Goal: Information Seeking & Learning: Learn about a topic

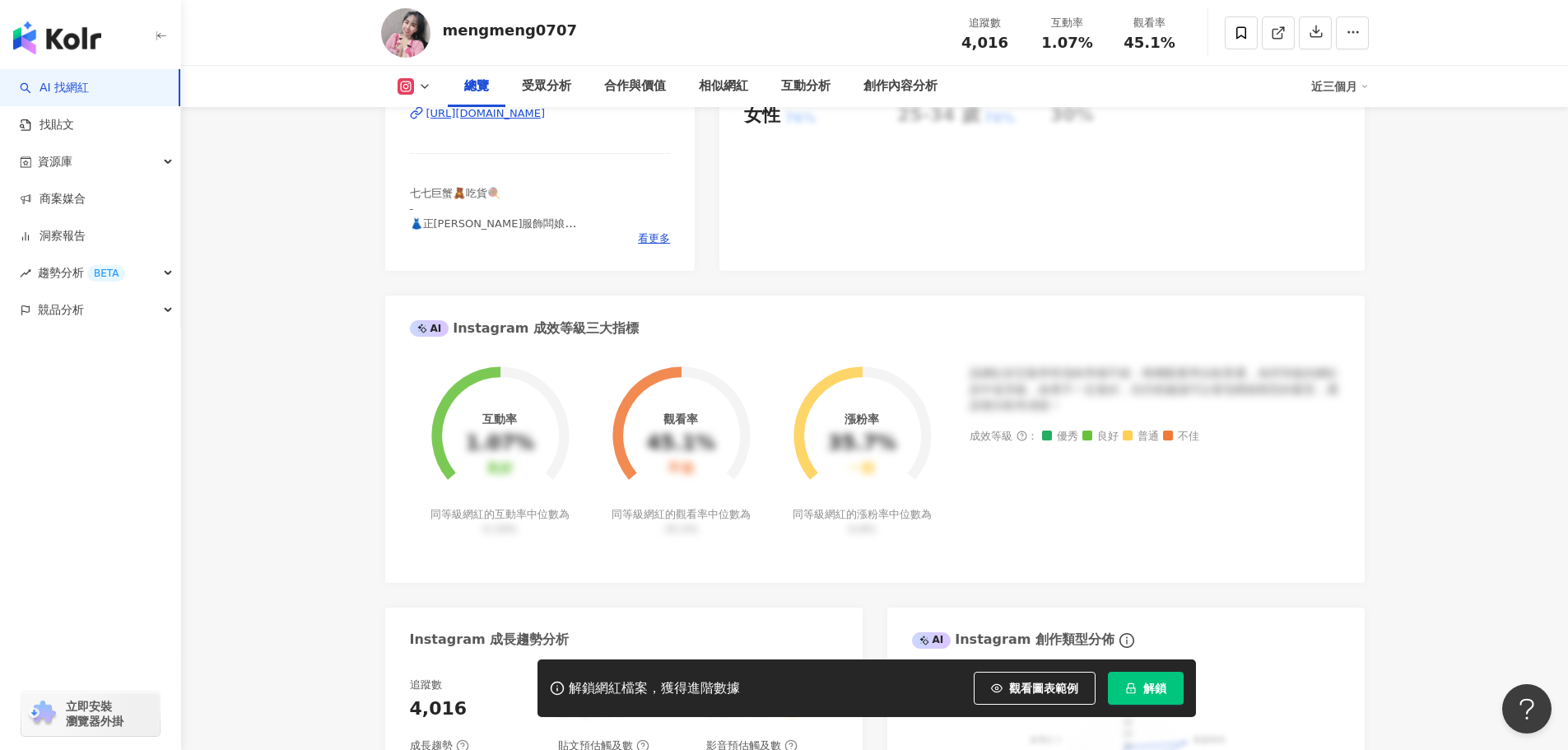
scroll to position [411, 0]
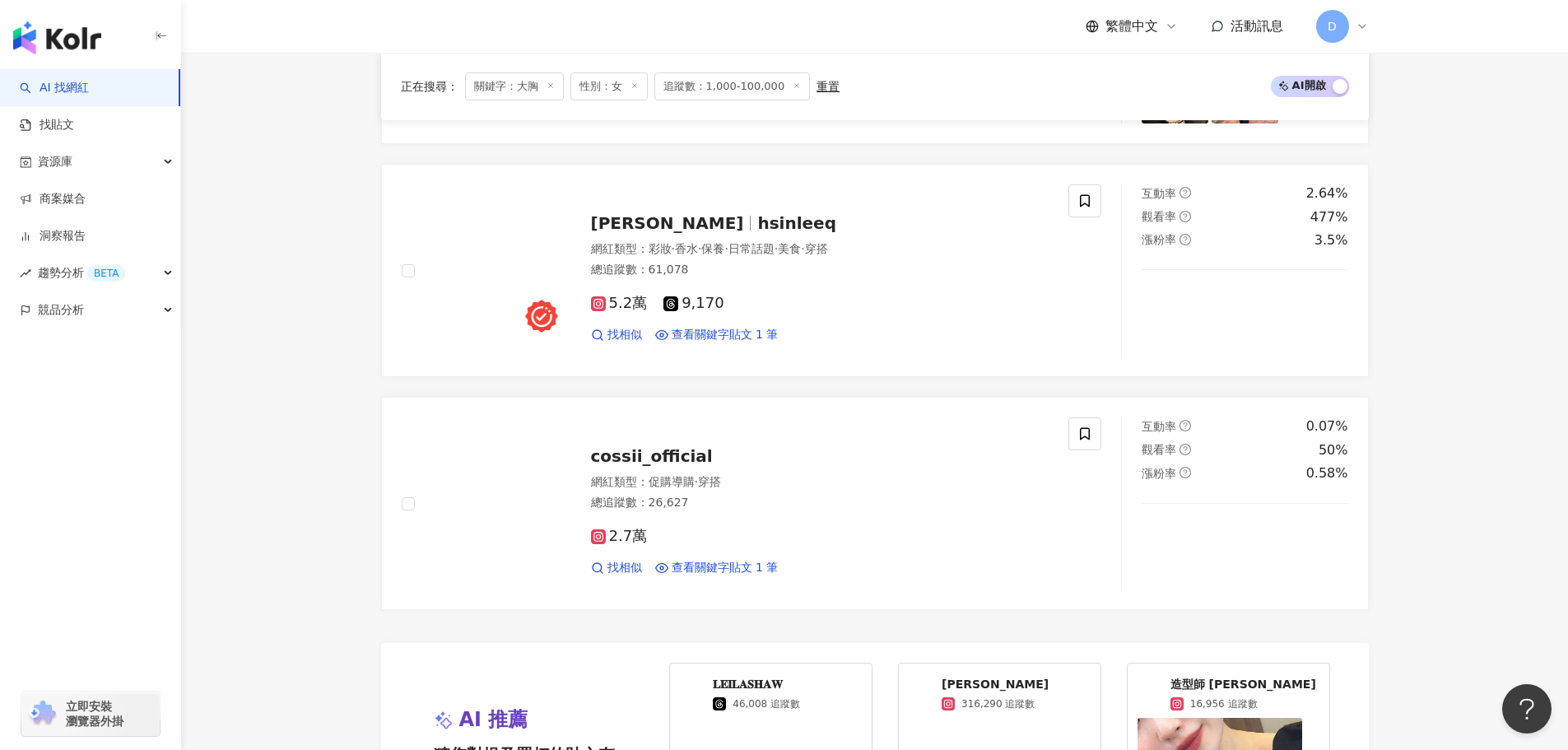
scroll to position [3107, 0]
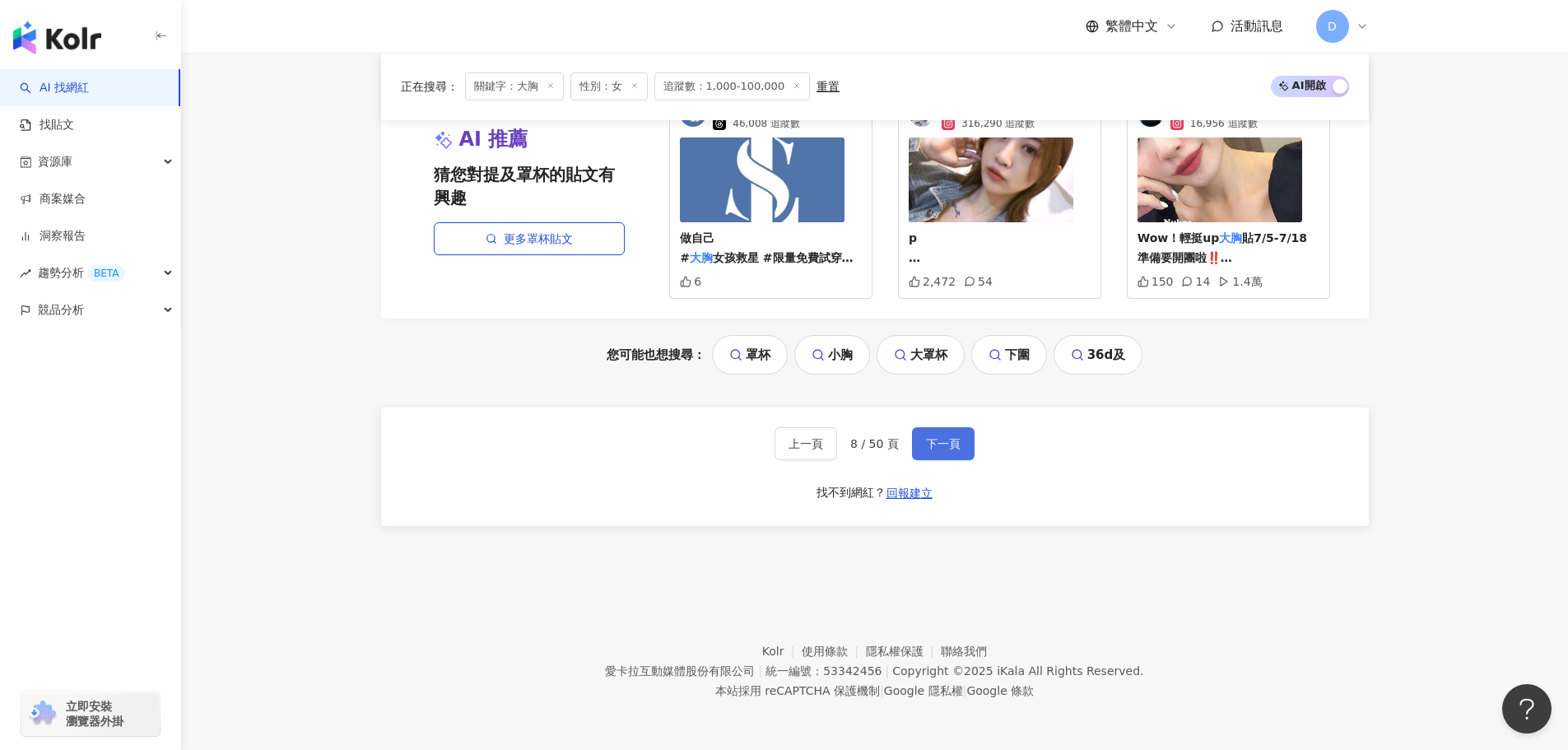
click at [971, 445] on button "下一頁" at bounding box center [943, 444] width 63 height 33
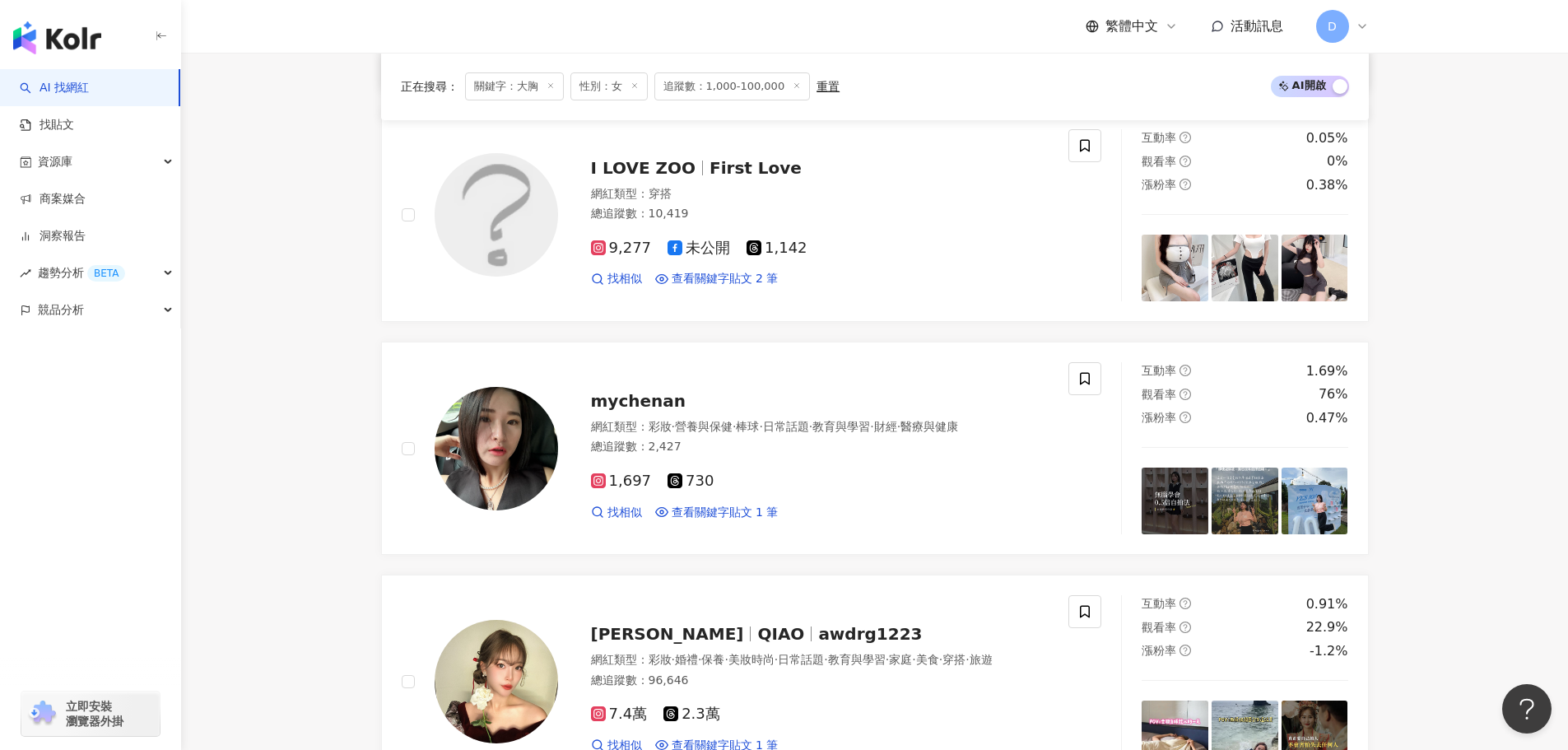
scroll to position [966, 0]
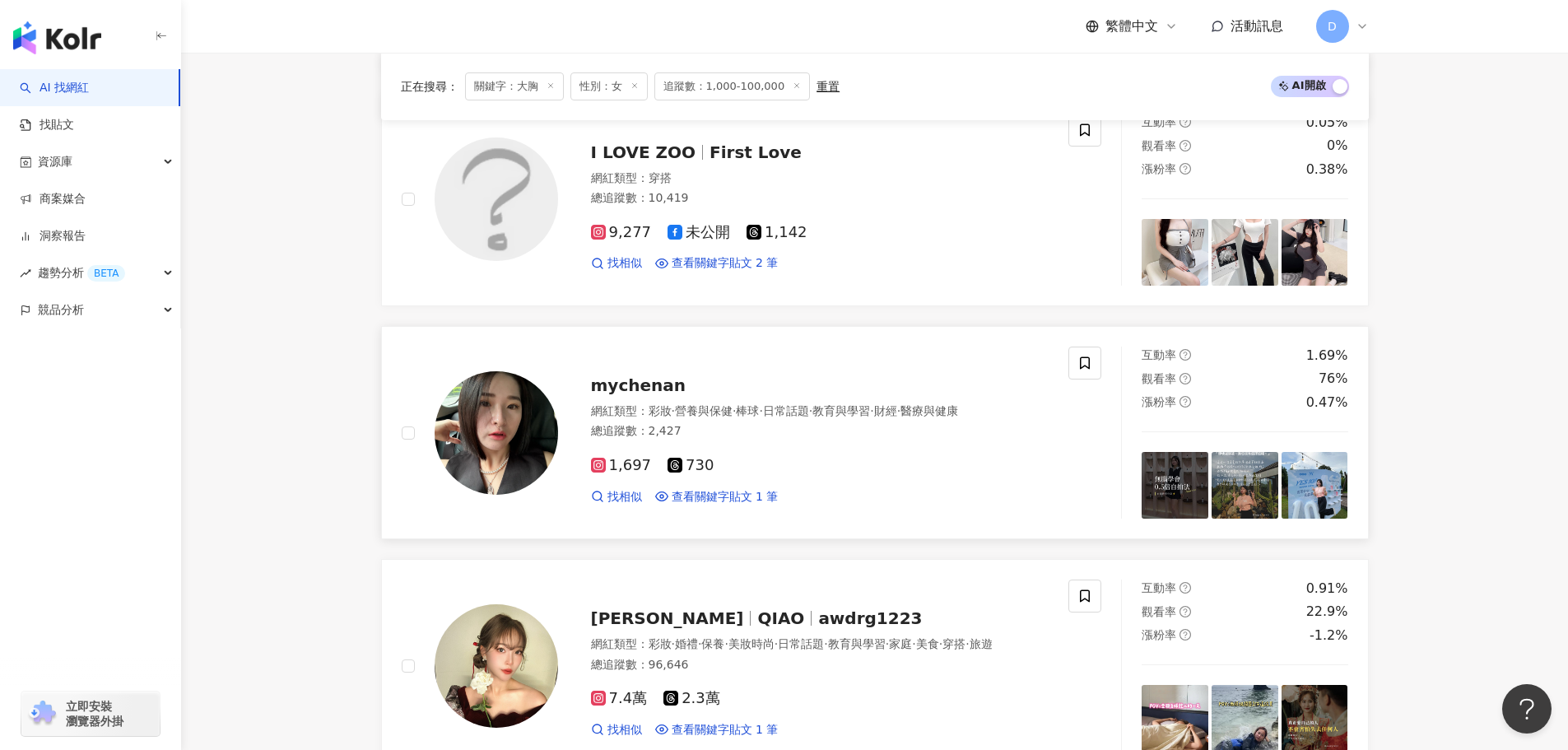
click at [856, 436] on div "總追蹤數 ： 2,427" at bounding box center [820, 431] width 458 height 17
click at [866, 653] on div "網紅類型 ： 彩妝 · 婚禮 · 保養 · 美妝時尚 · 日常話題 · 教育與學習 · 家庭 · 美食 · 穿搭 · 旅遊" at bounding box center [820, 645] width 458 height 17
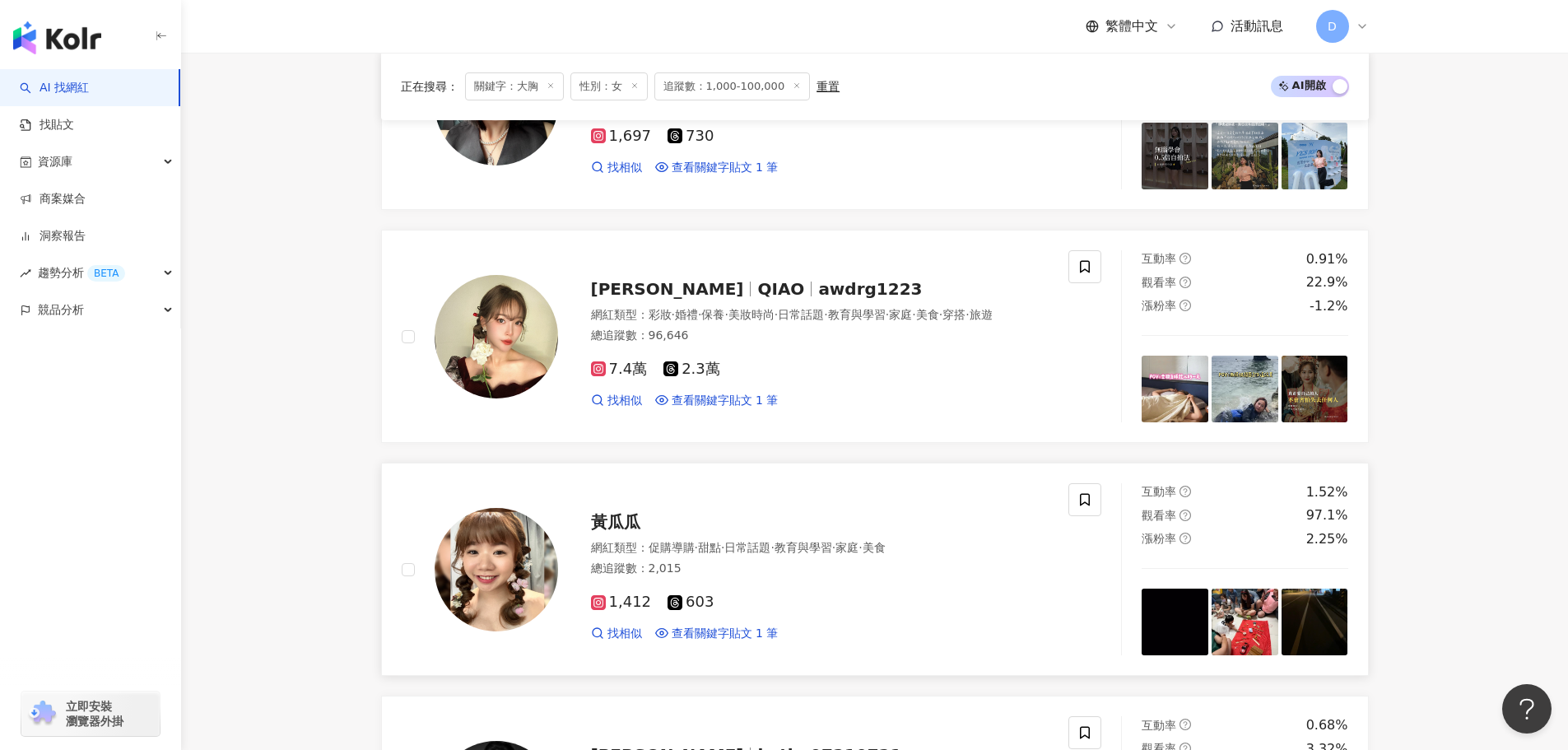
click at [866, 584] on div "1,412 603 找相似 查看關鍵字貼文 1 筆" at bounding box center [820, 611] width 458 height 61
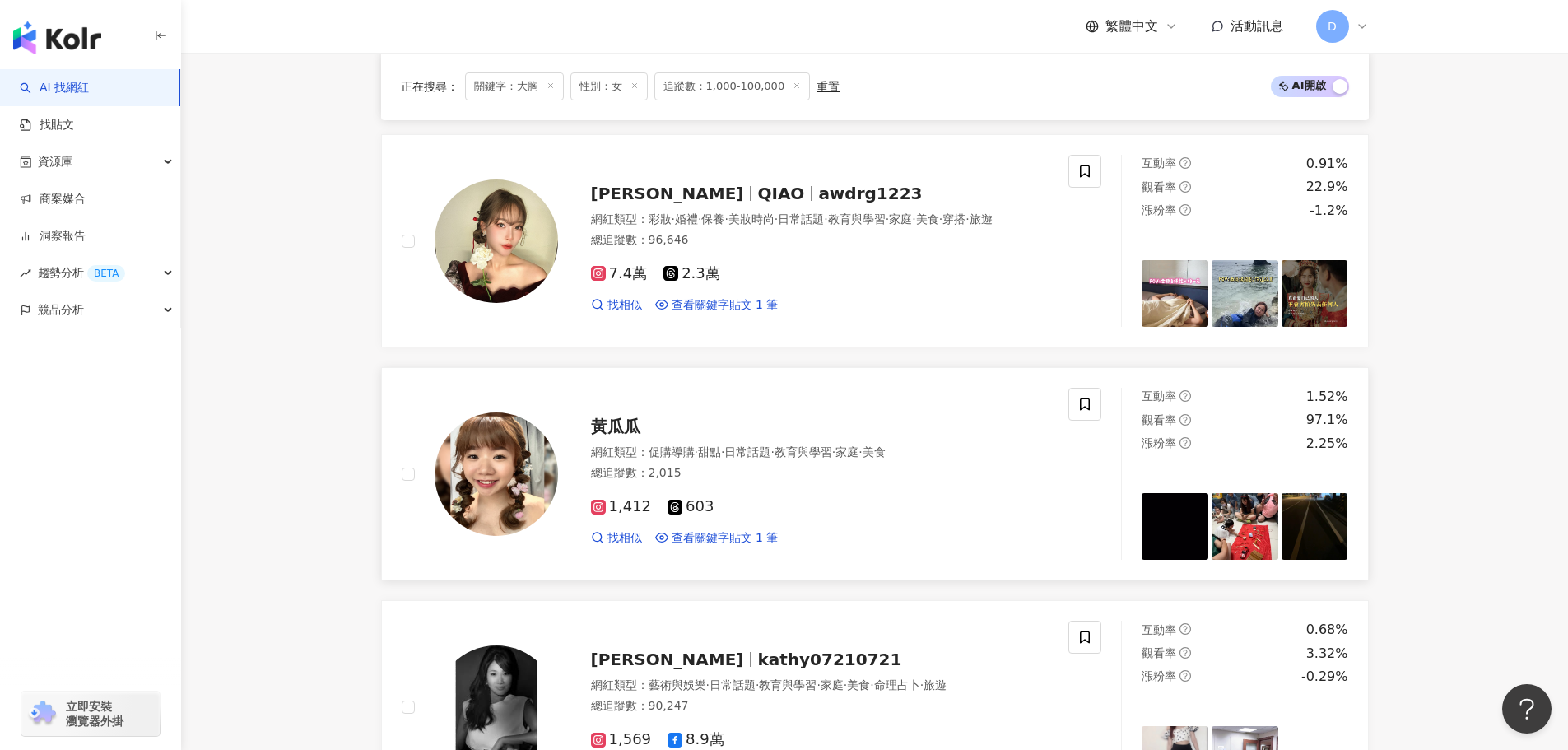
scroll to position [1625, 0]
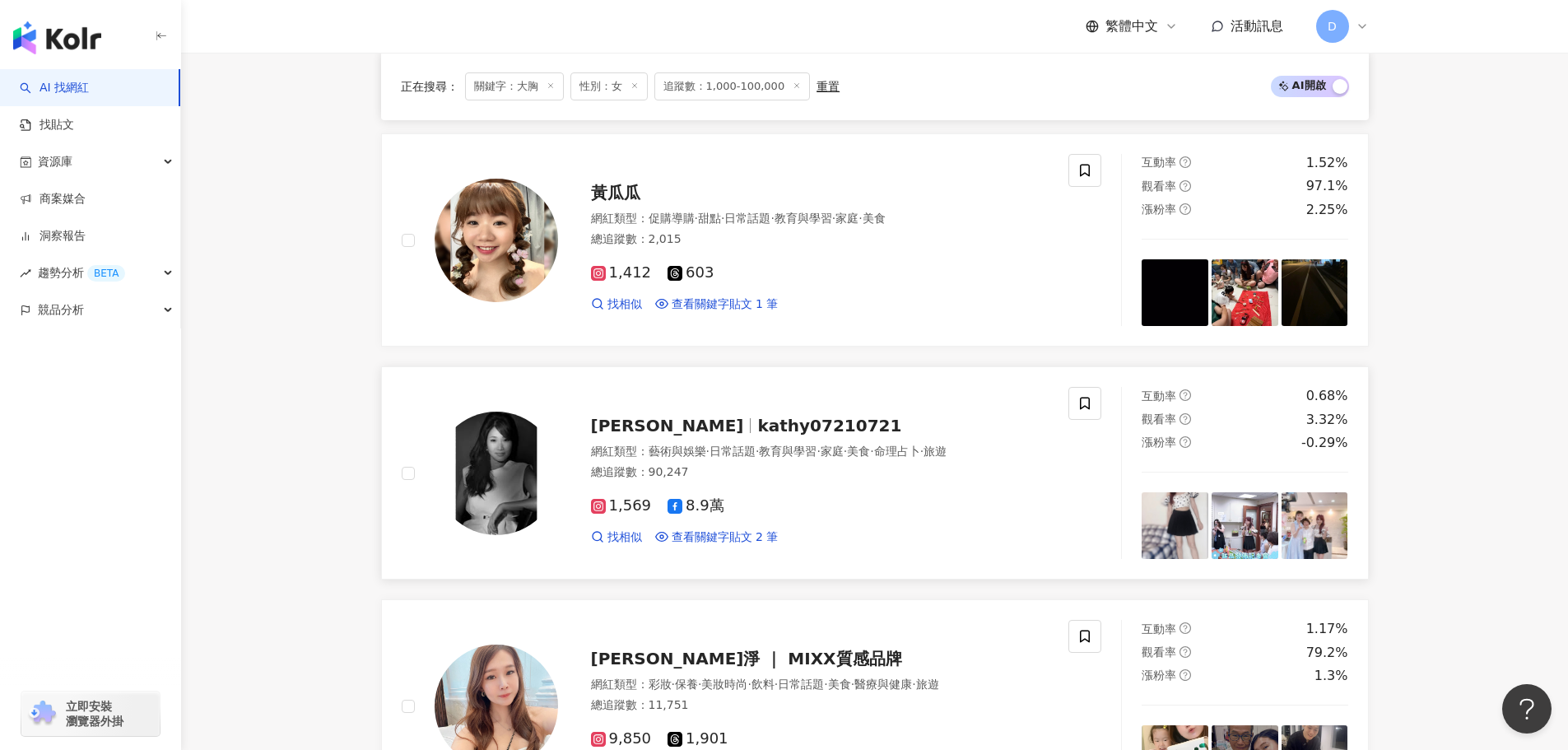
click at [846, 483] on div "網紅類型 ： 藝術與娛樂 · 日常話題 · 教育與學習 · 家庭 · 美食 · 命理占卜 · 旅遊 總追蹤數 ： 90,247" at bounding box center [820, 464] width 458 height 41
click at [834, 634] on div "蘇淨淨 ｜ MIXX質感品牌 網紅類型 ： 彩妝 · 保養 · 美妝時尚 · 飲料 · 日常話題 · 美食 · 醫療與健康 · 旅遊 總追蹤數 ： 11,75…" at bounding box center [803, 706] width 491 height 144
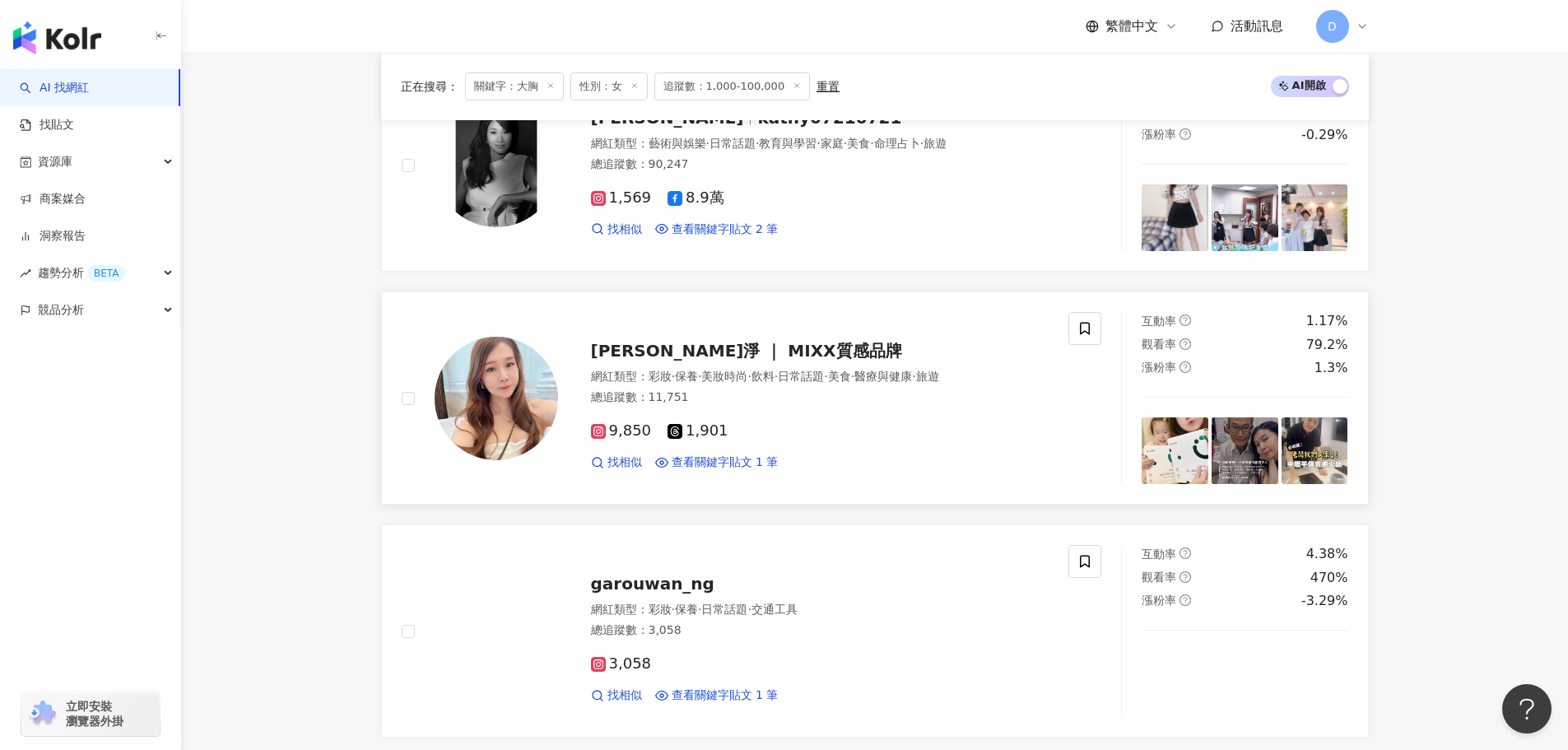
scroll to position [1954, 0]
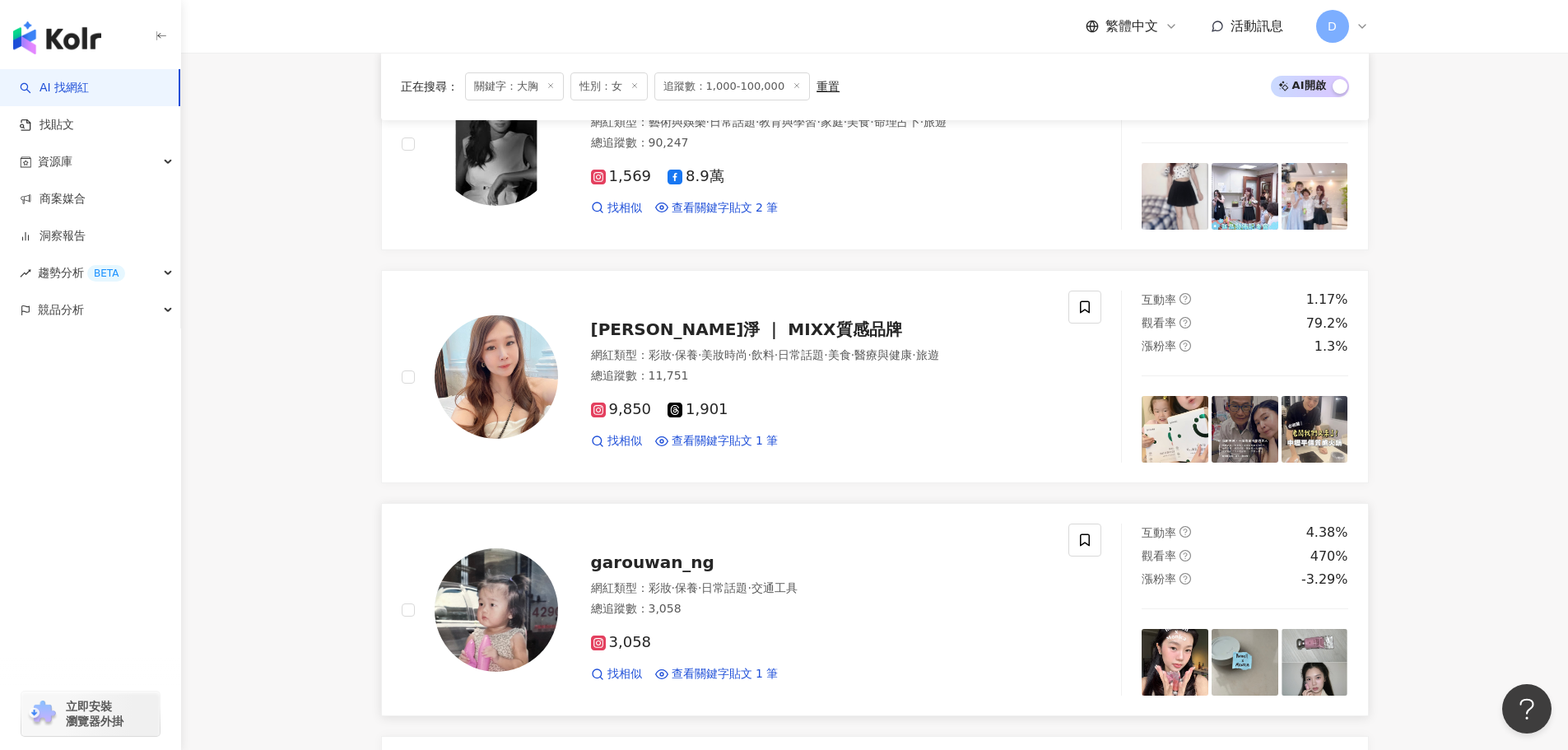
click at [832, 627] on div "3,058 找相似 查看關鍵字貼文 1 筆" at bounding box center [820, 651] width 458 height 61
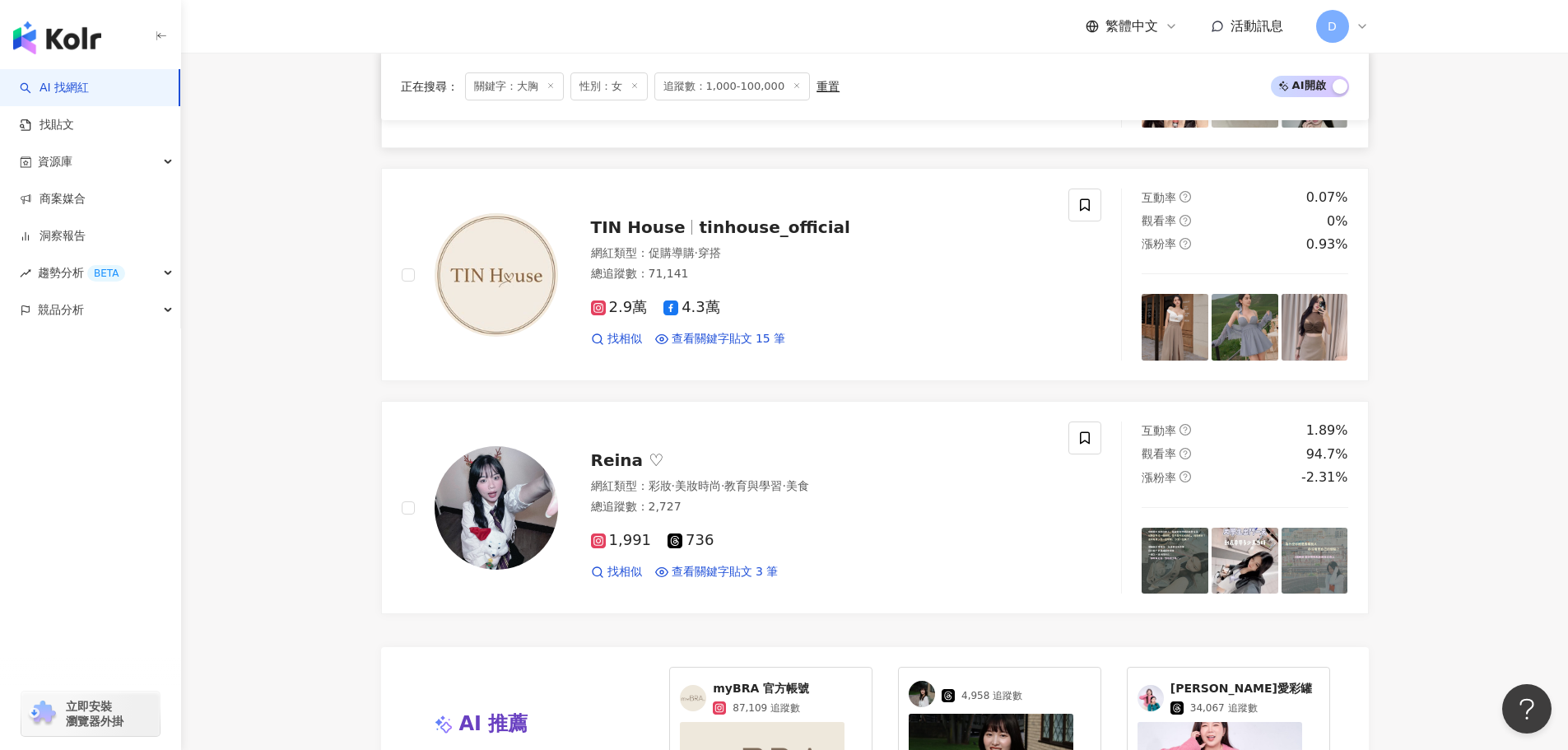
scroll to position [2531, 0]
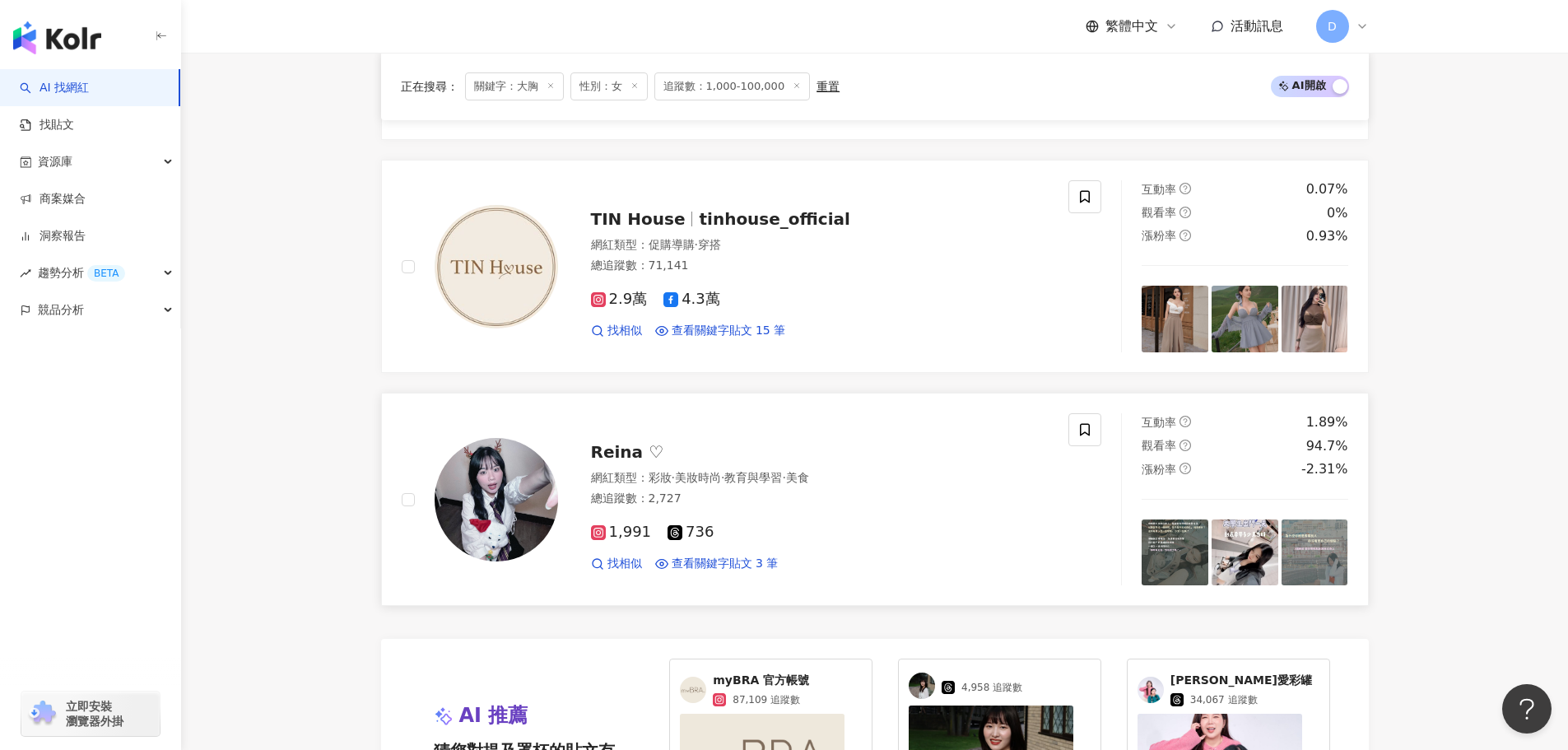
click at [849, 537] on div "1,991 736" at bounding box center [820, 533] width 458 height 18
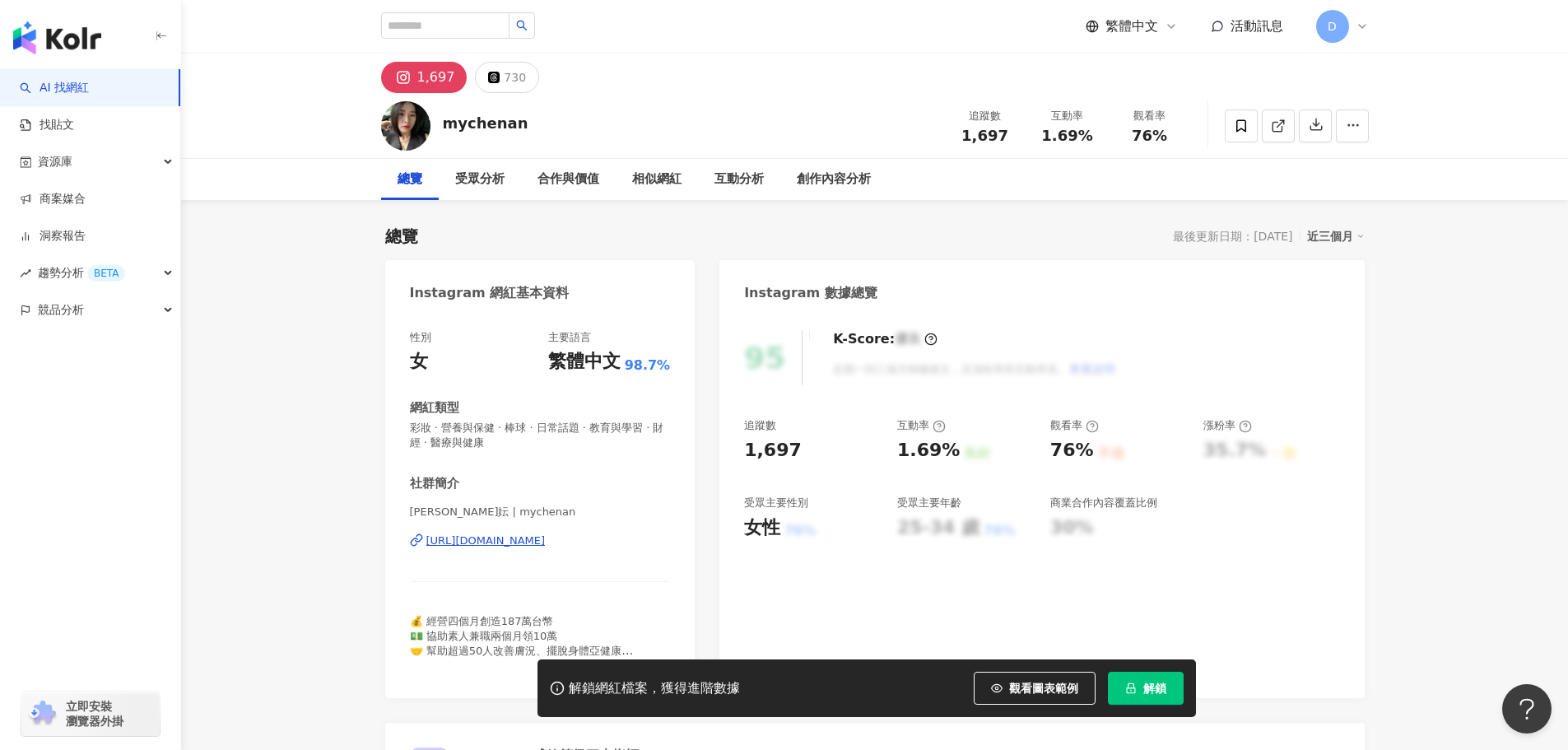
click at [502, 543] on div "https://www.instagram.com/mychenan/" at bounding box center [486, 541] width 119 height 15
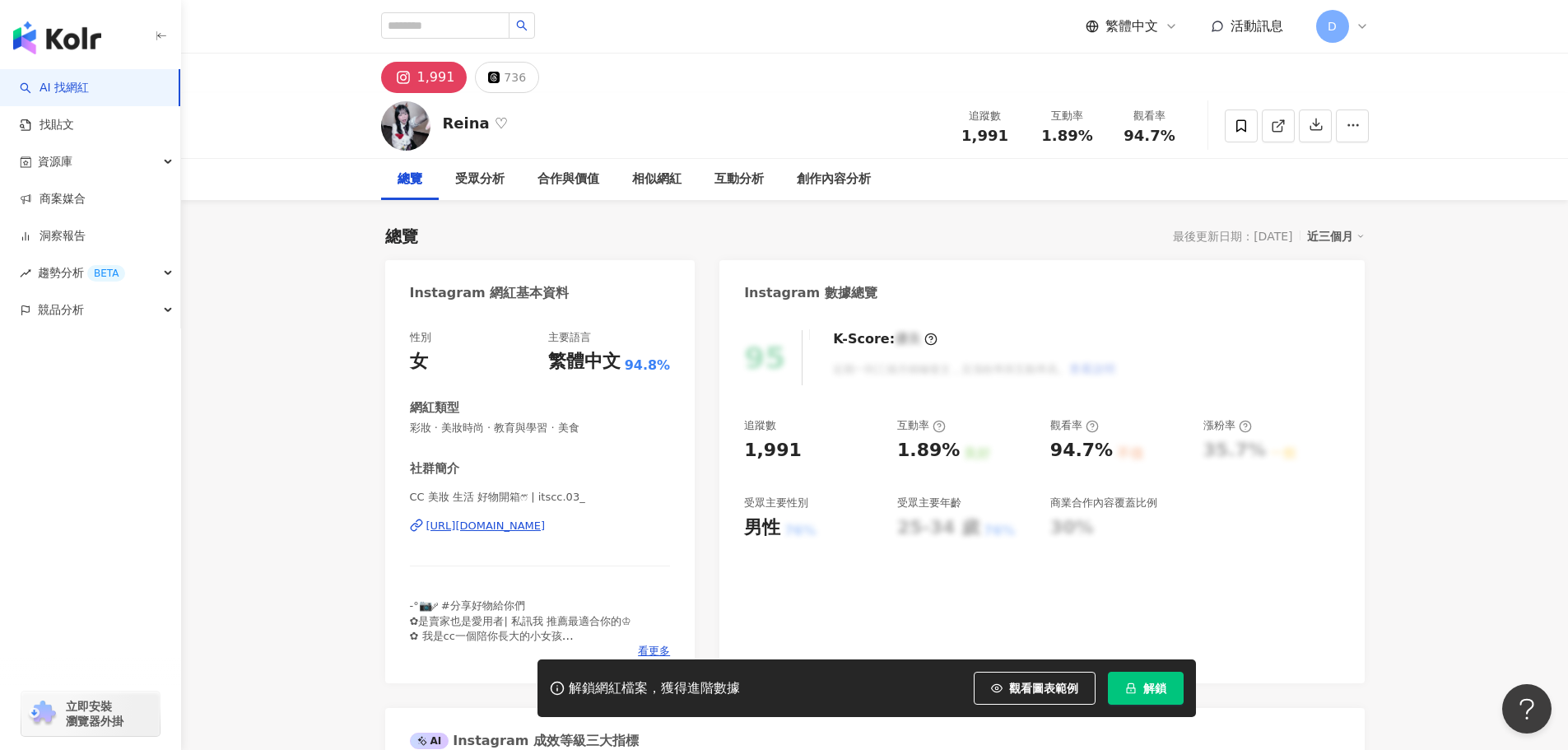
click at [452, 531] on div "https://www.instagram.com/itscc.03_/" at bounding box center [486, 526] width 119 height 15
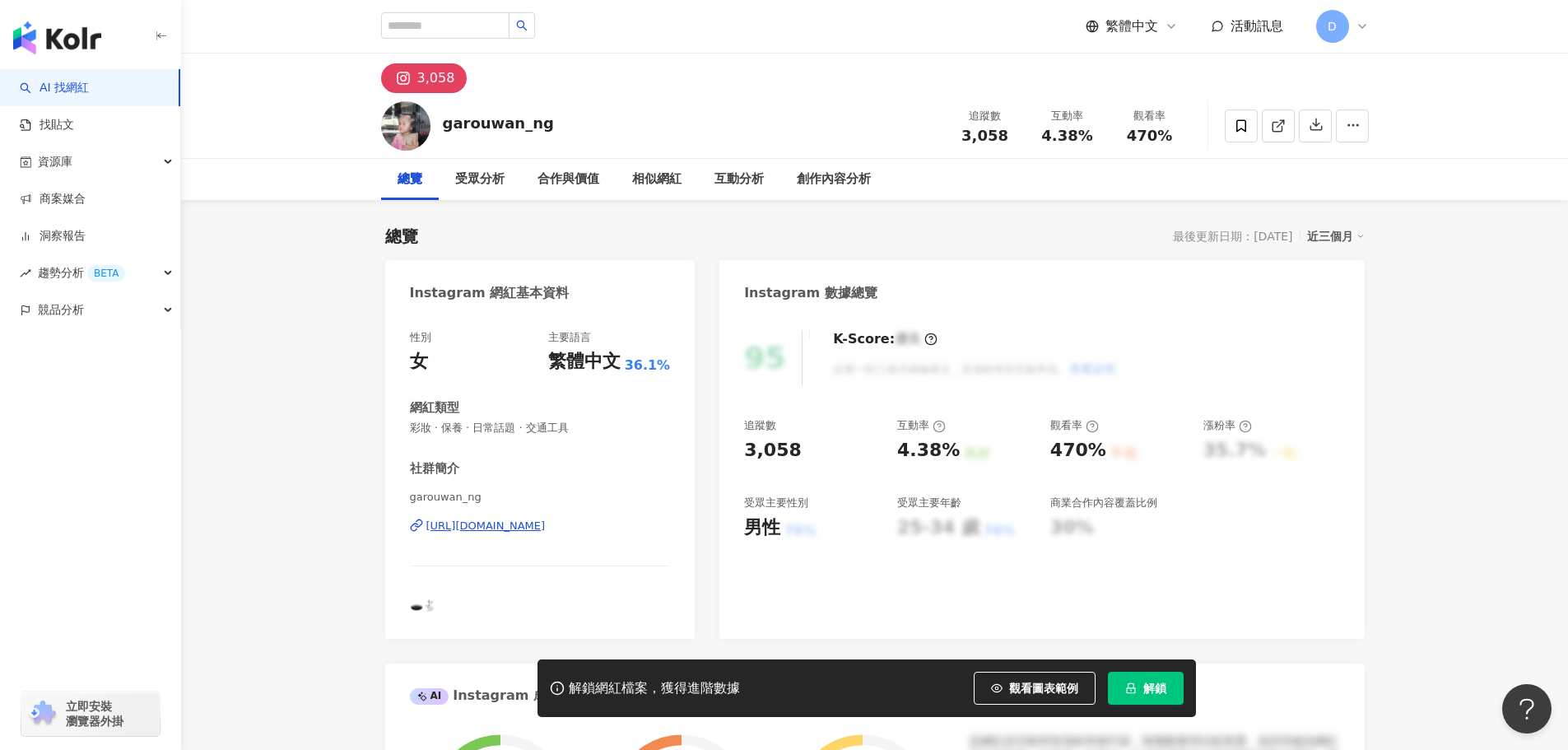
click at [503, 540] on div "garouwan_ng [URL][DOMAIN_NAME]" at bounding box center [539, 538] width 261 height 96
click at [509, 519] on div "[URL][DOMAIN_NAME]" at bounding box center [486, 526] width 119 height 15
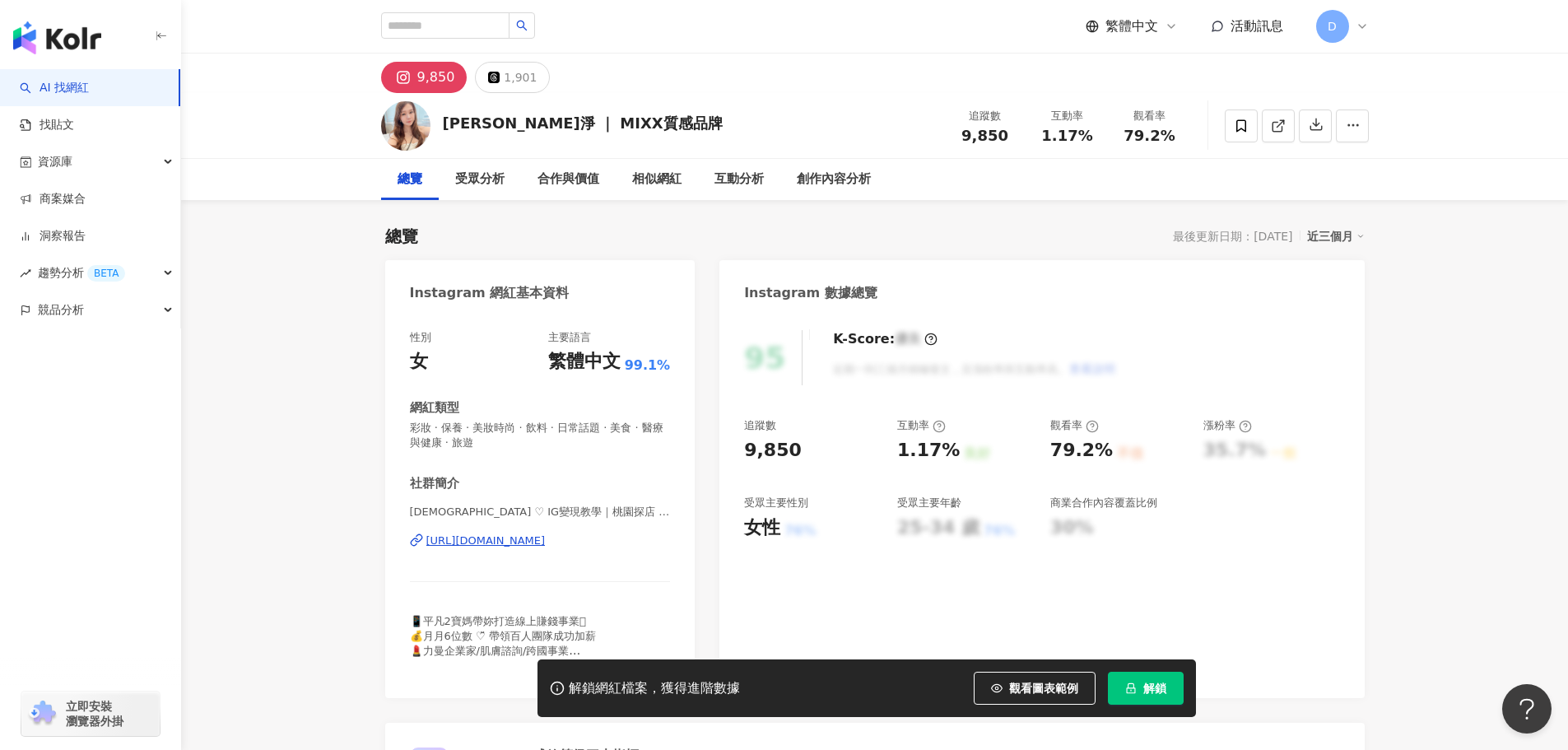
click at [546, 535] on div "https://www.instagram.com/jingjingwin/" at bounding box center [486, 541] width 119 height 15
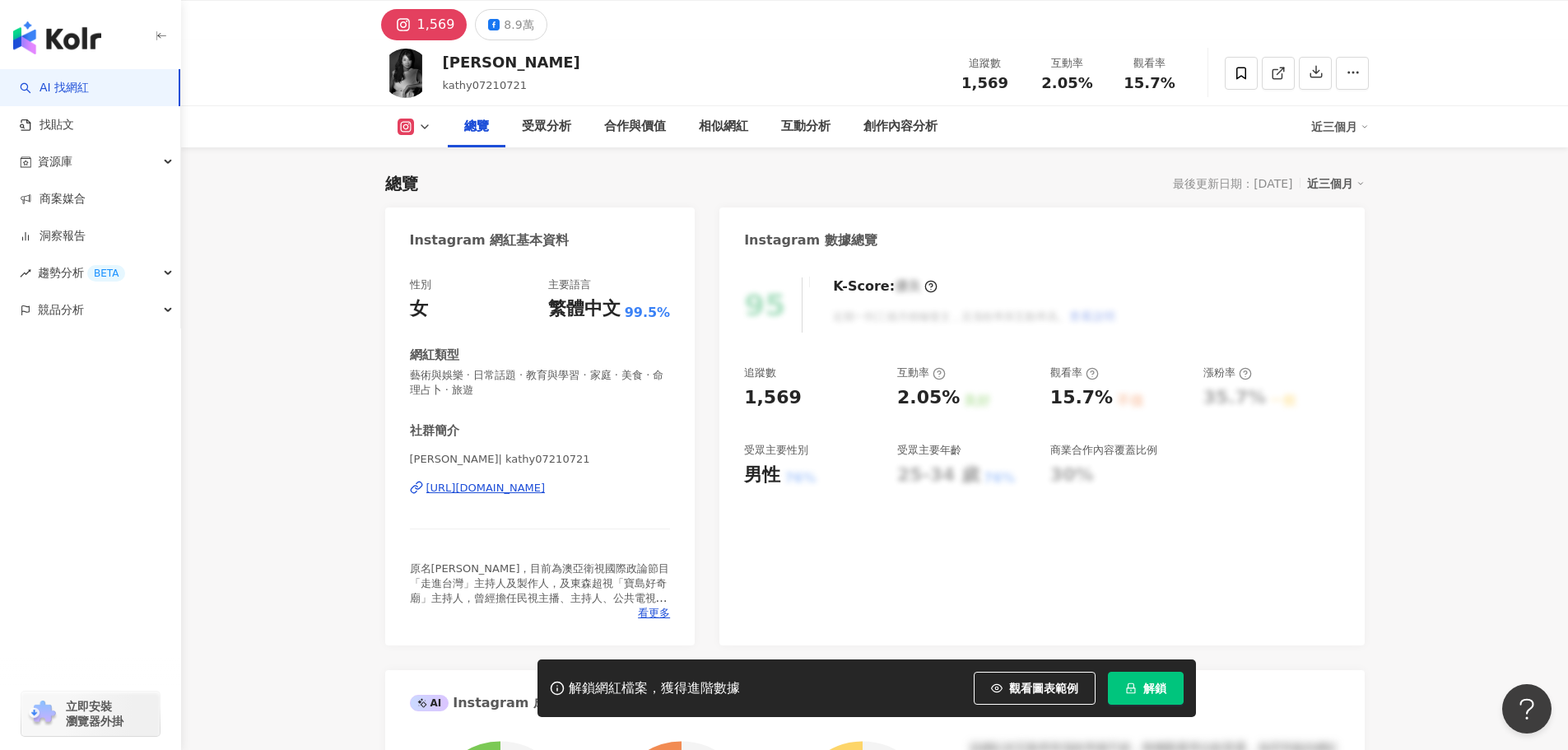
scroll to position [82, 0]
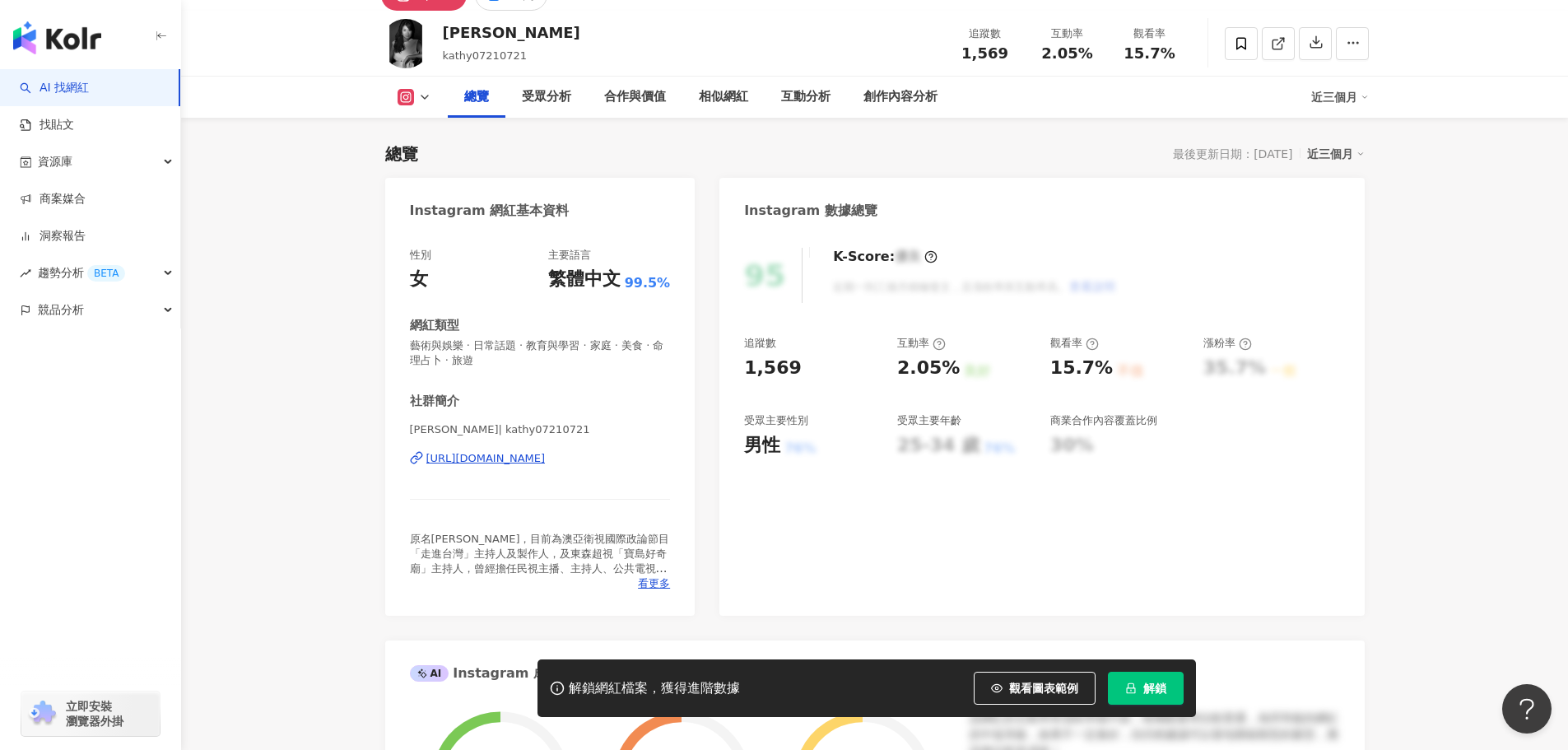
click at [546, 460] on div "https://www.instagram.com/kathy07210721/" at bounding box center [486, 459] width 119 height 15
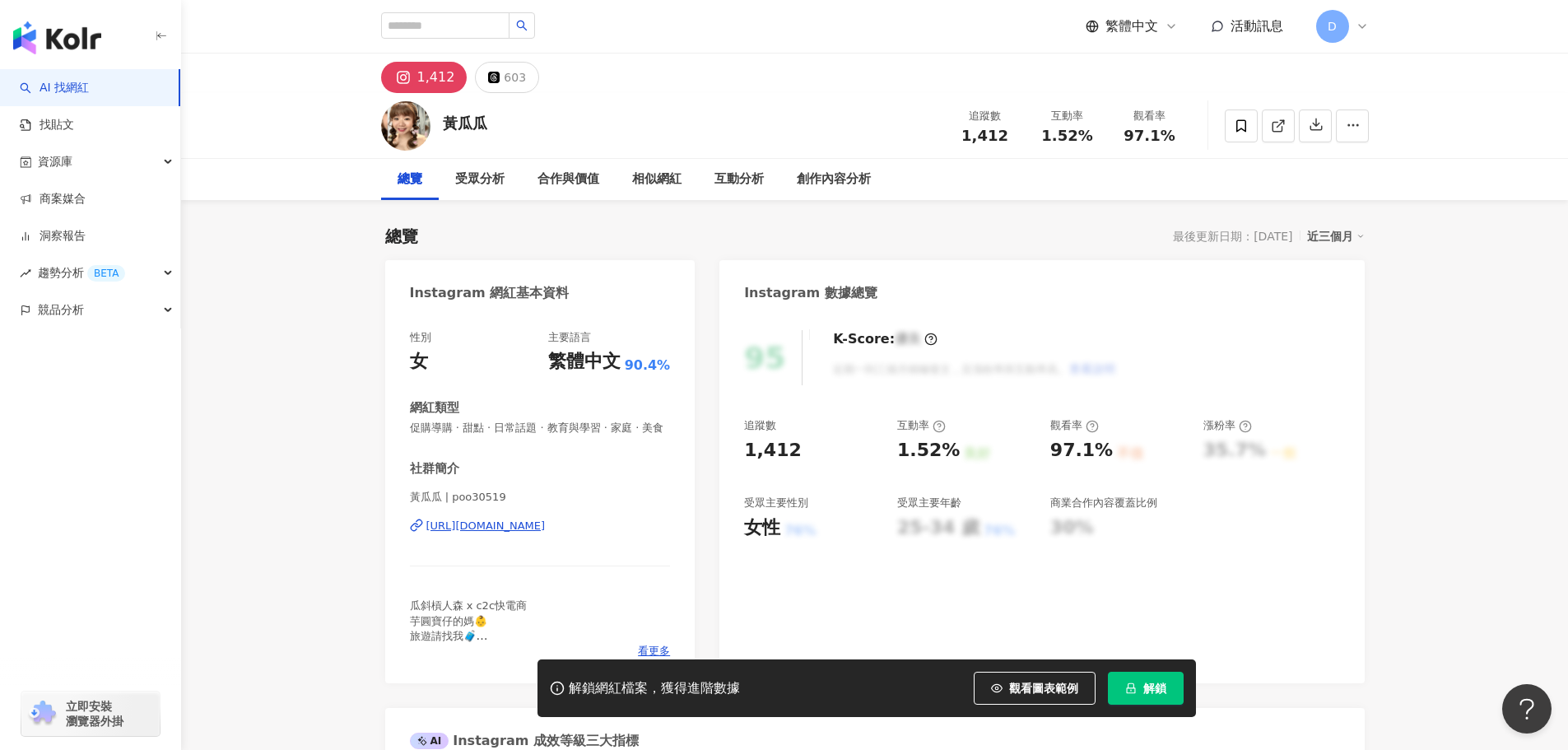
click at [465, 534] on div "https://www.instagram.com/poo30519/" at bounding box center [486, 526] width 119 height 15
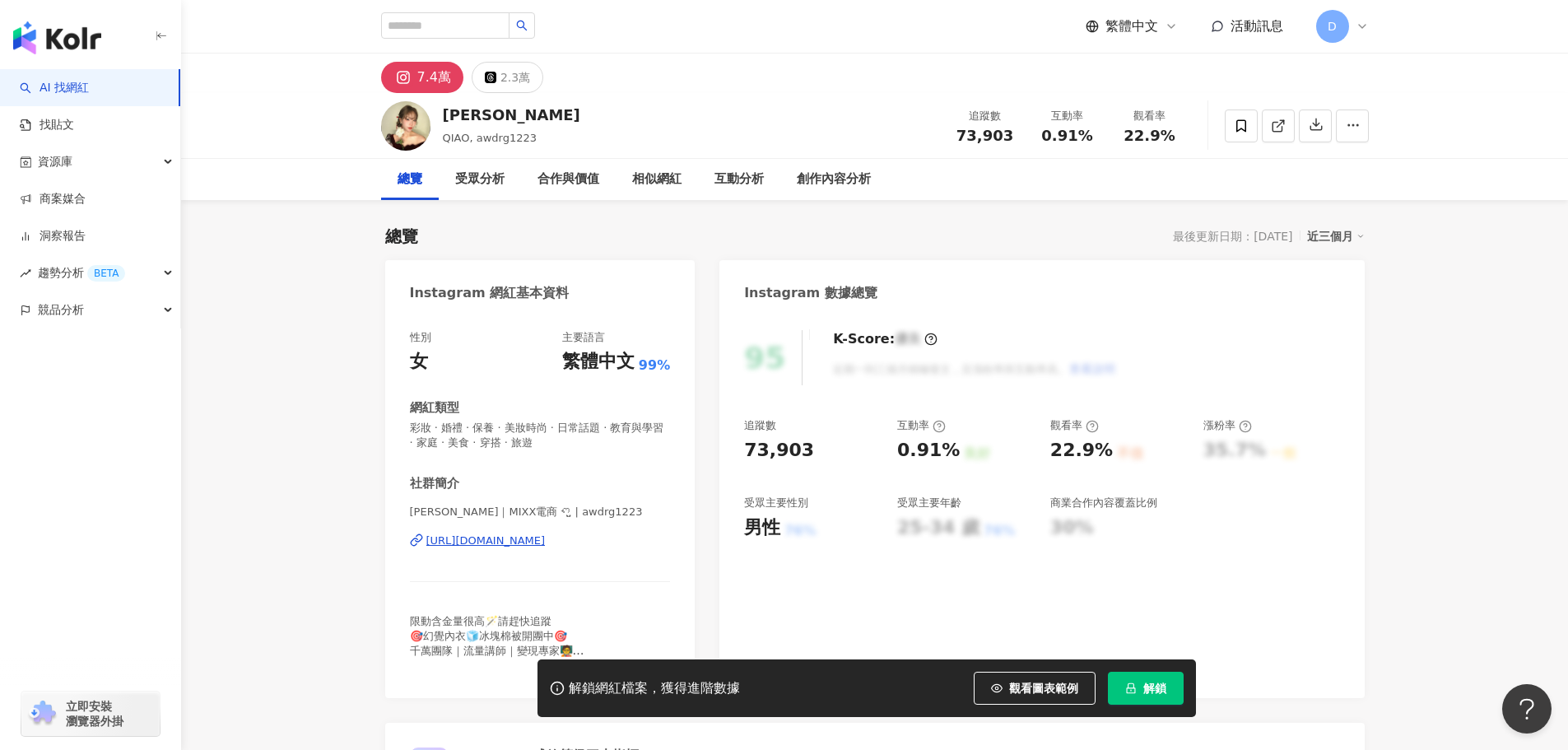
click at [546, 543] on div "[URL][DOMAIN_NAME]" at bounding box center [486, 541] width 119 height 15
click at [546, 540] on div "https://www.instagram.com/awdrg1223/" at bounding box center [486, 541] width 119 height 15
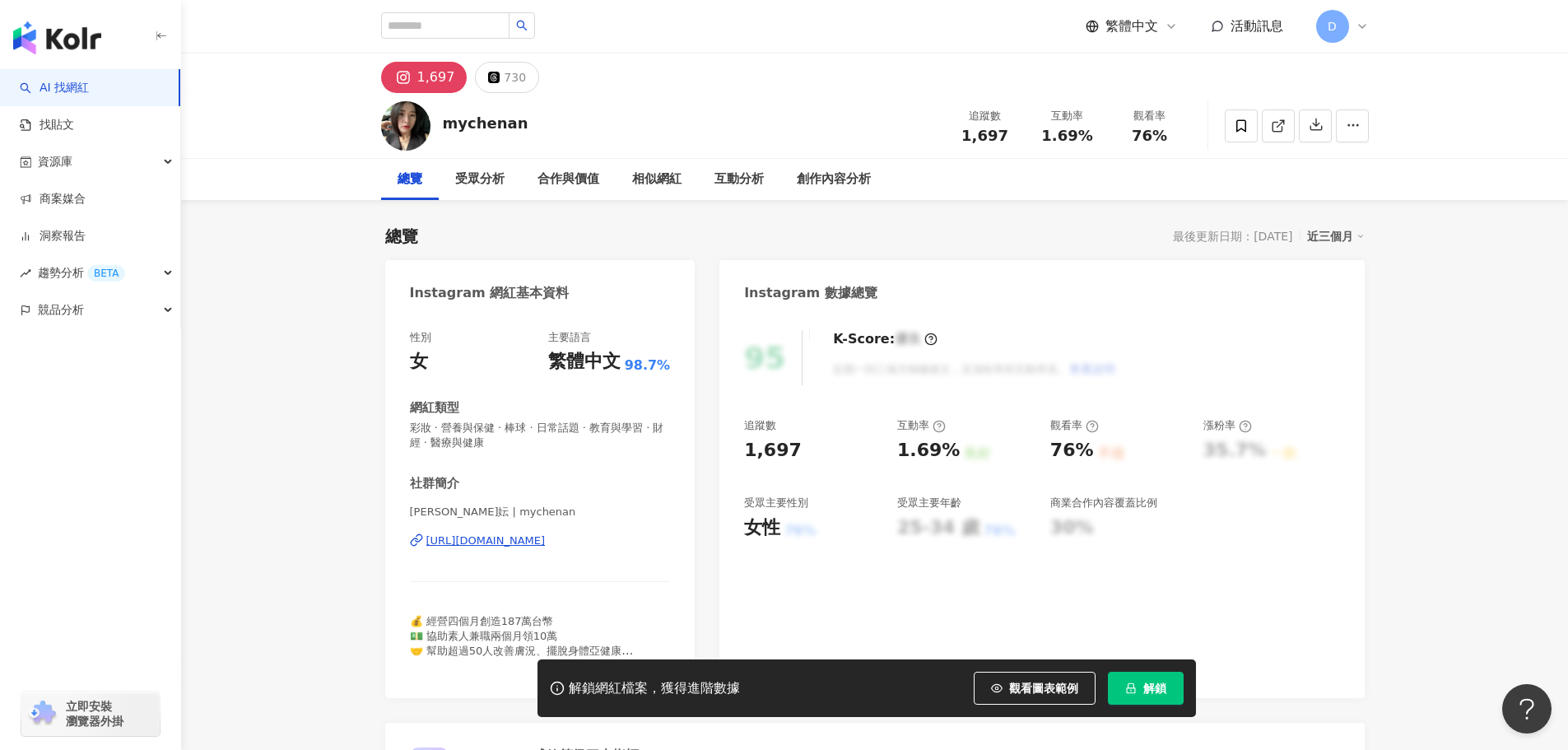
click at [463, 532] on div "陳詒妘 | mychenan https://www.instagram.com/mychenan/" at bounding box center [539, 553] width 261 height 96
click at [463, 539] on div "[URL][DOMAIN_NAME]" at bounding box center [486, 541] width 119 height 15
drag, startPoint x: 195, startPoint y: 14, endPoint x: 83, endPoint y: 45, distance: 116.2
click at [83, 45] on img "button" at bounding box center [57, 38] width 88 height 33
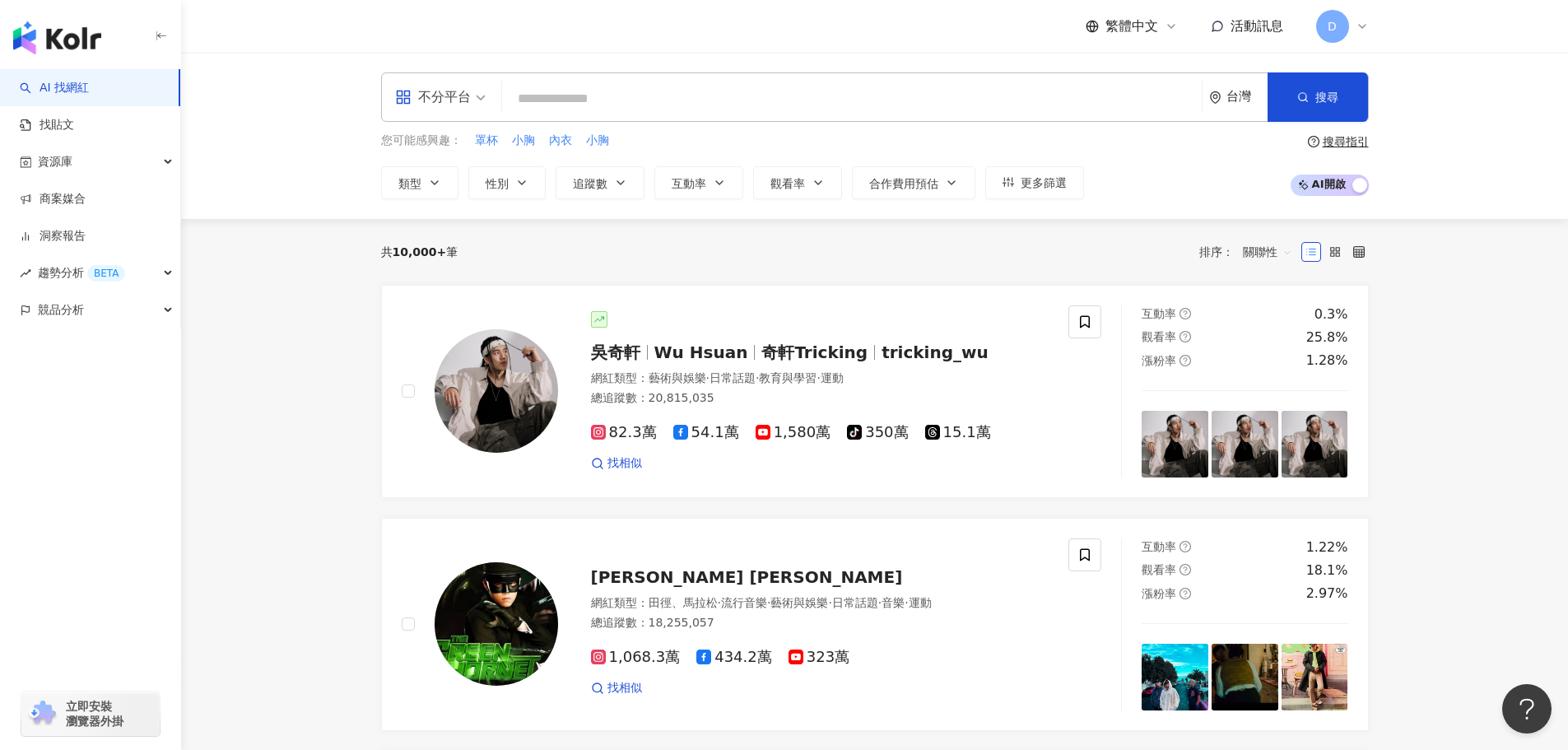
click at [715, 94] on input "search" at bounding box center [852, 99] width 687 height 31
click at [596, 87] on input "search" at bounding box center [852, 99] width 687 height 31
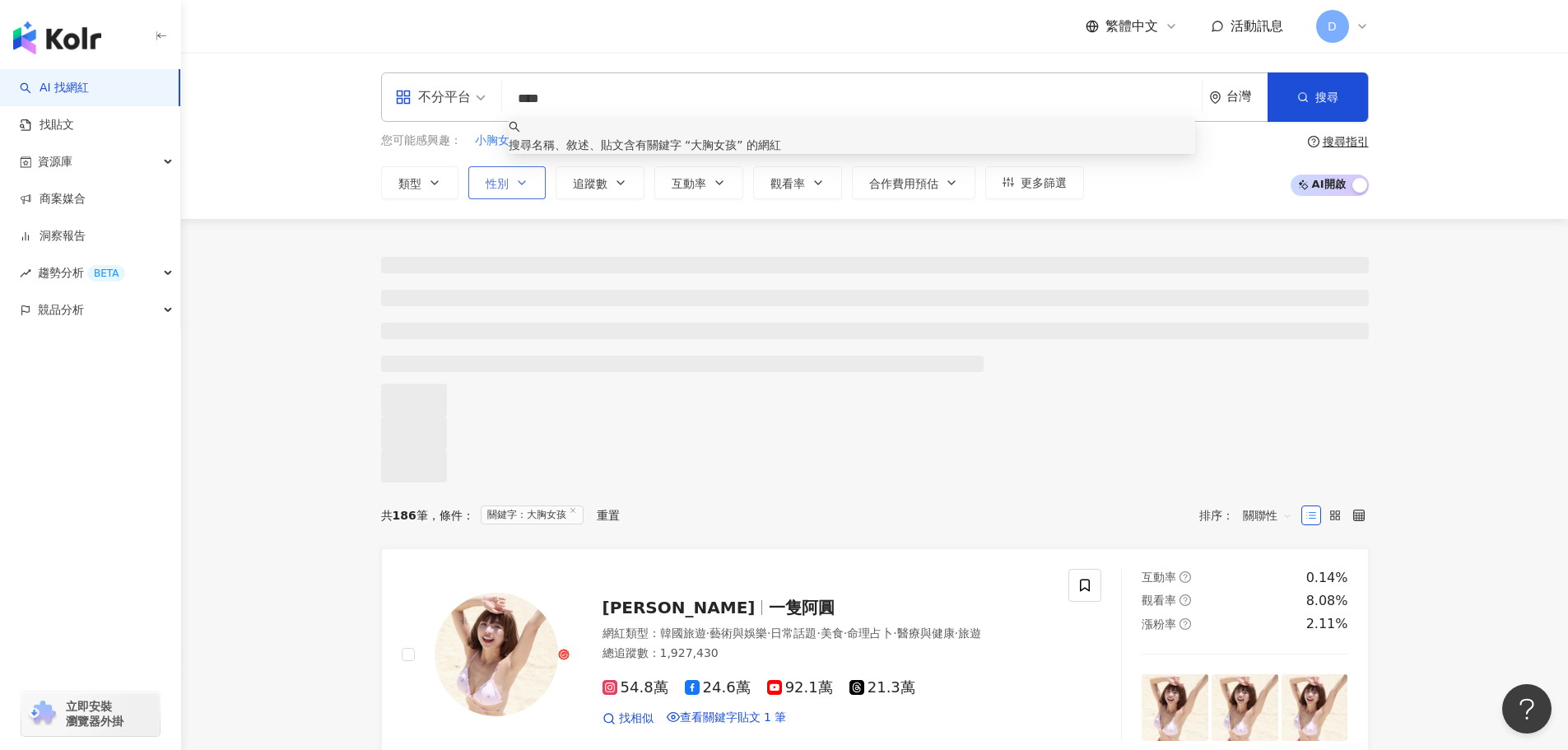
type input "****"
click at [533, 192] on button "性別" at bounding box center [507, 183] width 78 height 33
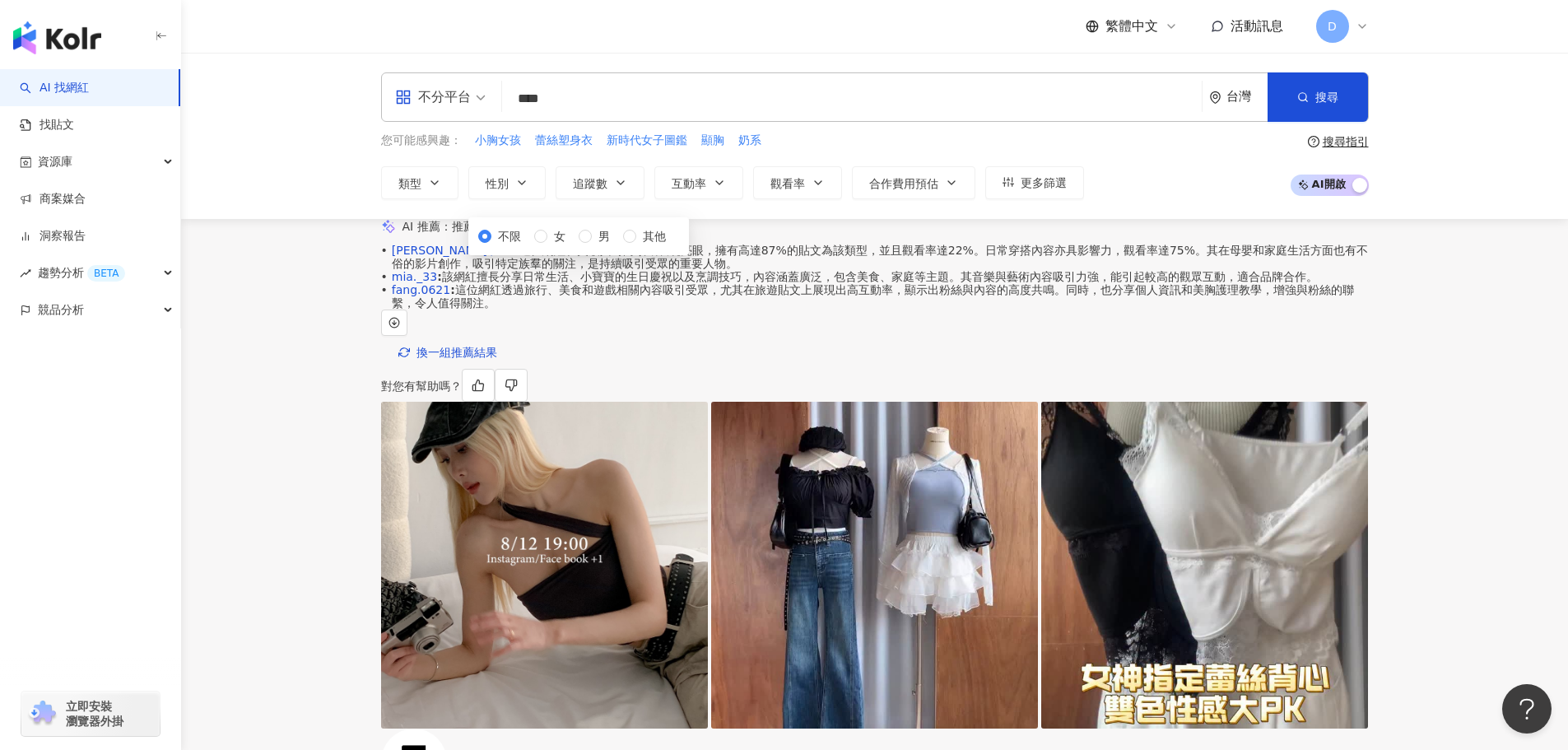
click at [517, 245] on div "不限 女 男 其他" at bounding box center [578, 237] width 201 height 18
click at [1041, 185] on span "更多篩選" at bounding box center [1044, 183] width 46 height 13
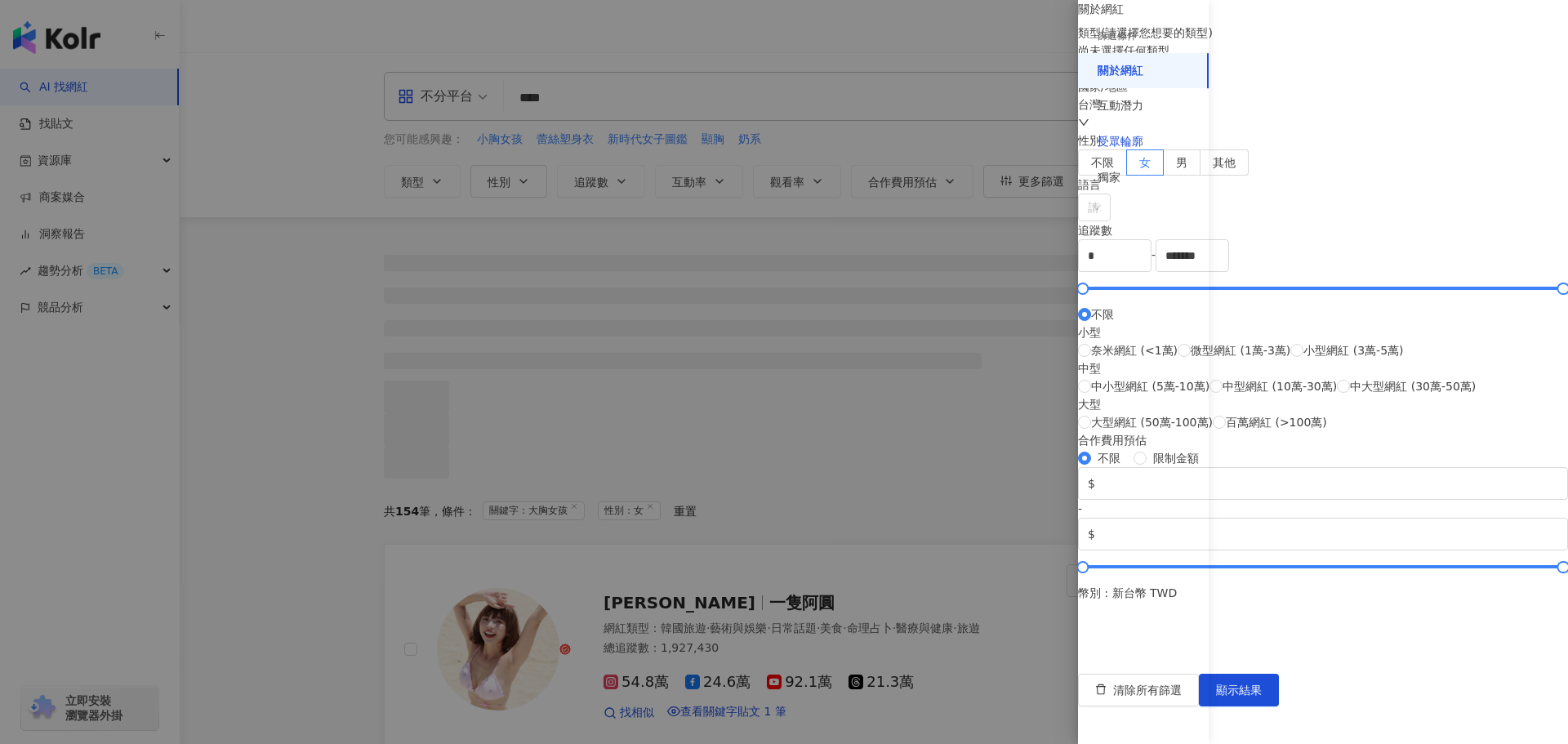
click at [1122, 136] on div "受眾輪廓" at bounding box center [1121, 142] width 46 height 16
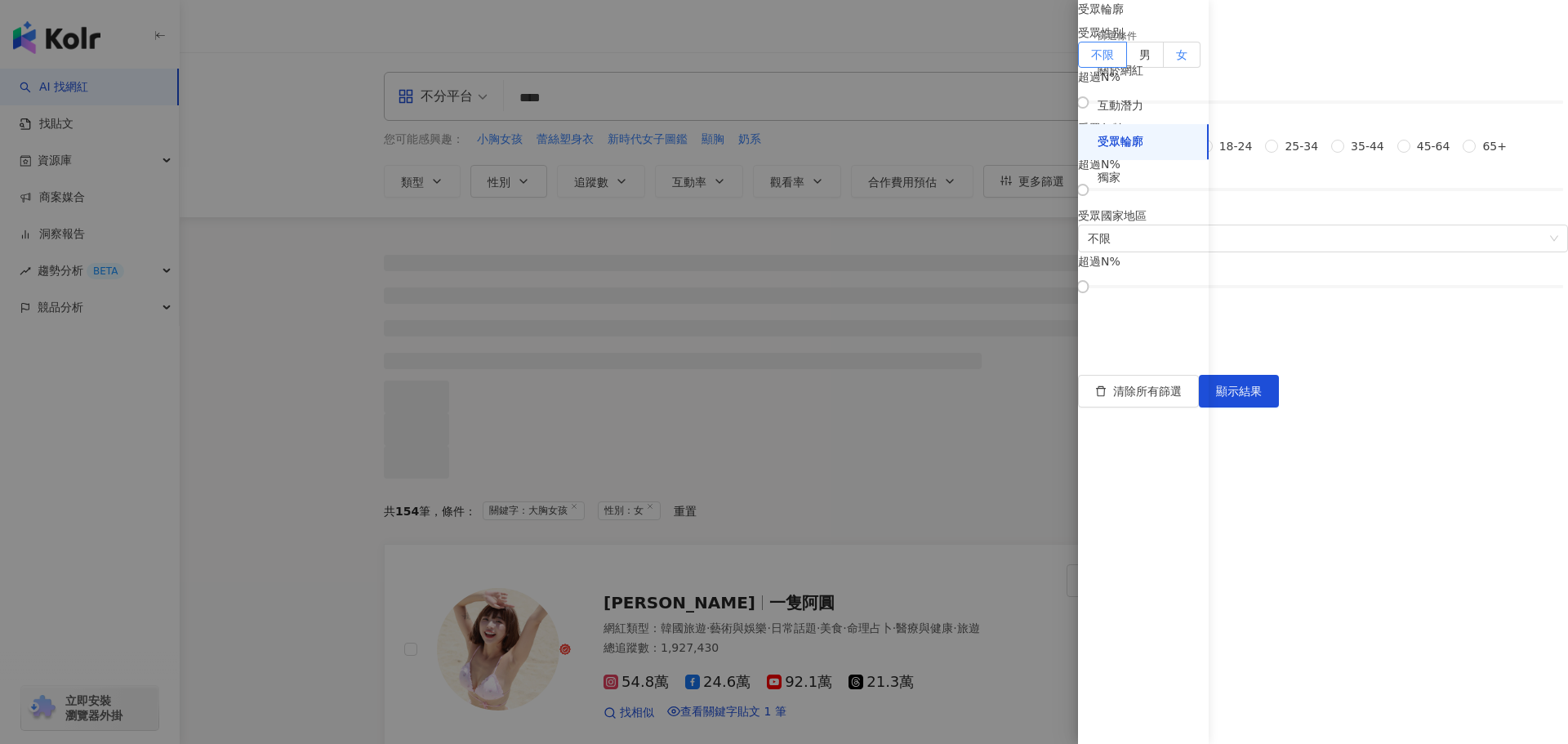
click at [1187, 62] on span "女" at bounding box center [1182, 55] width 11 height 13
click at [1359, 200] on div "受眾輪廓 受眾性別 不限 男 女 女 超過 0 % 受眾年齡 不限 [PHONE_NUMBER] [PHONE_NUMBER] 45-64 65+ 超過 N …" at bounding box center [1323, 145] width 490 height 292
click at [1367, 107] on div at bounding box center [1323, 102] width 481 height 10
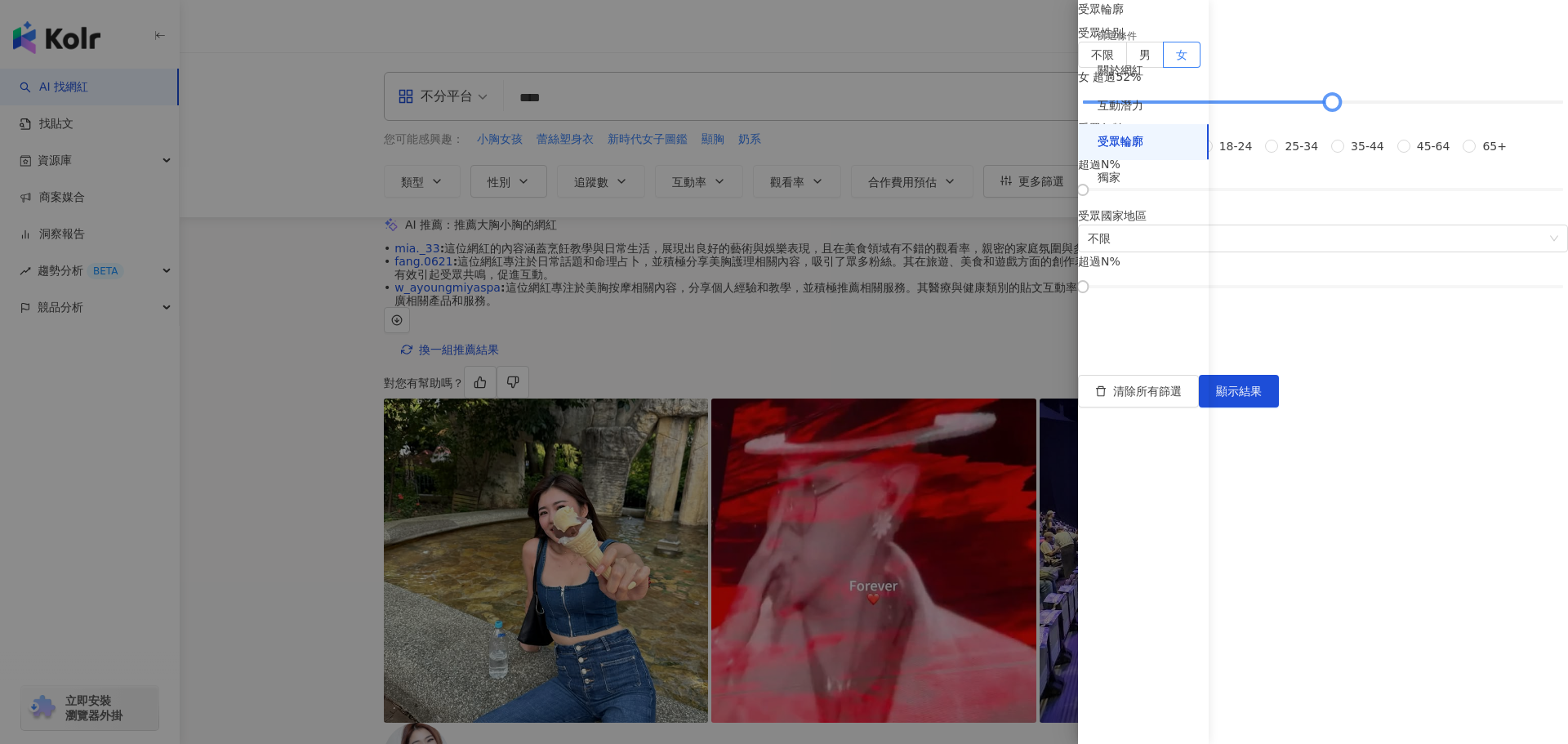
click at [1387, 107] on div at bounding box center [1323, 102] width 481 height 10
click at [1279, 407] on button "顯示結果" at bounding box center [1238, 392] width 80 height 33
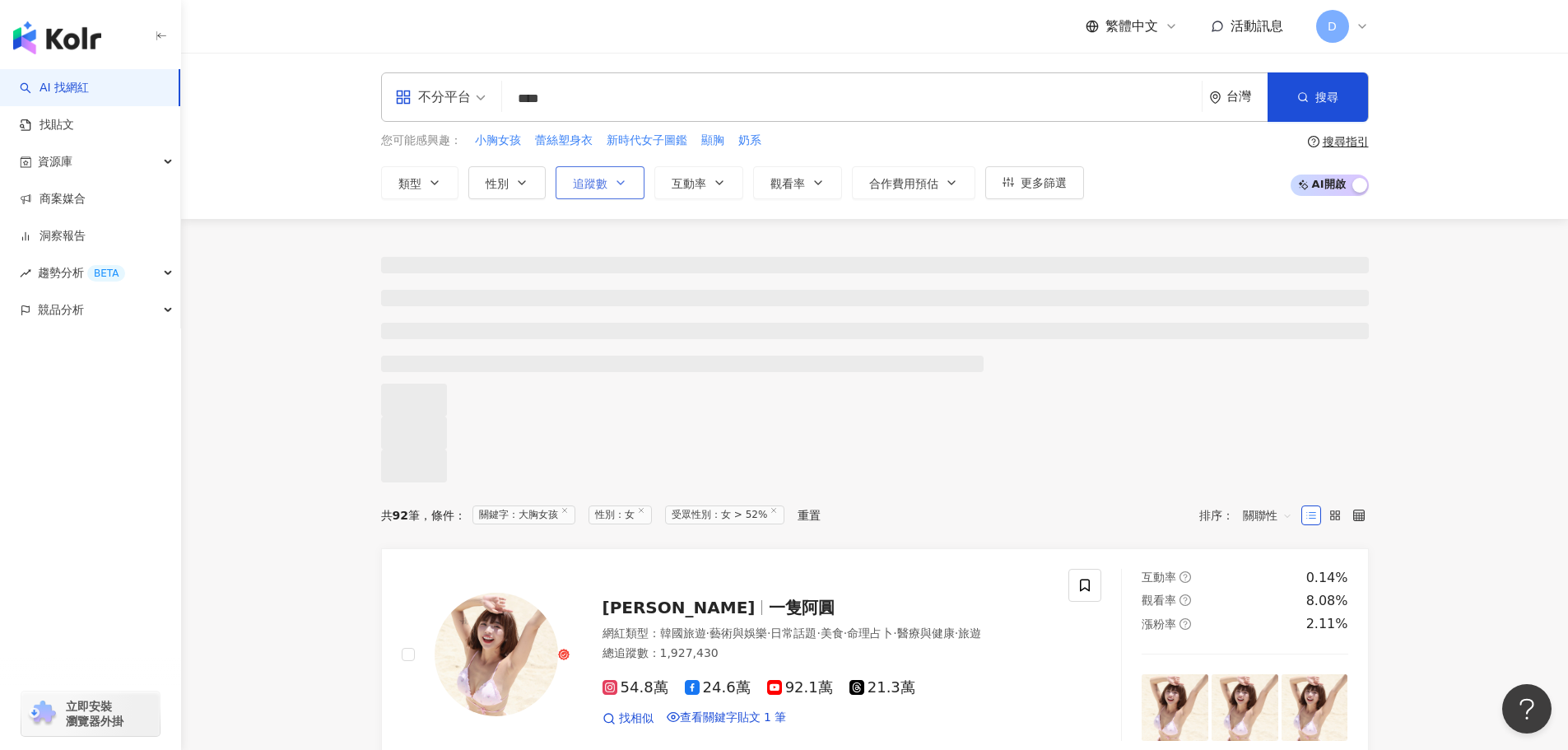
click at [610, 190] on button "追蹤數" at bounding box center [600, 183] width 89 height 33
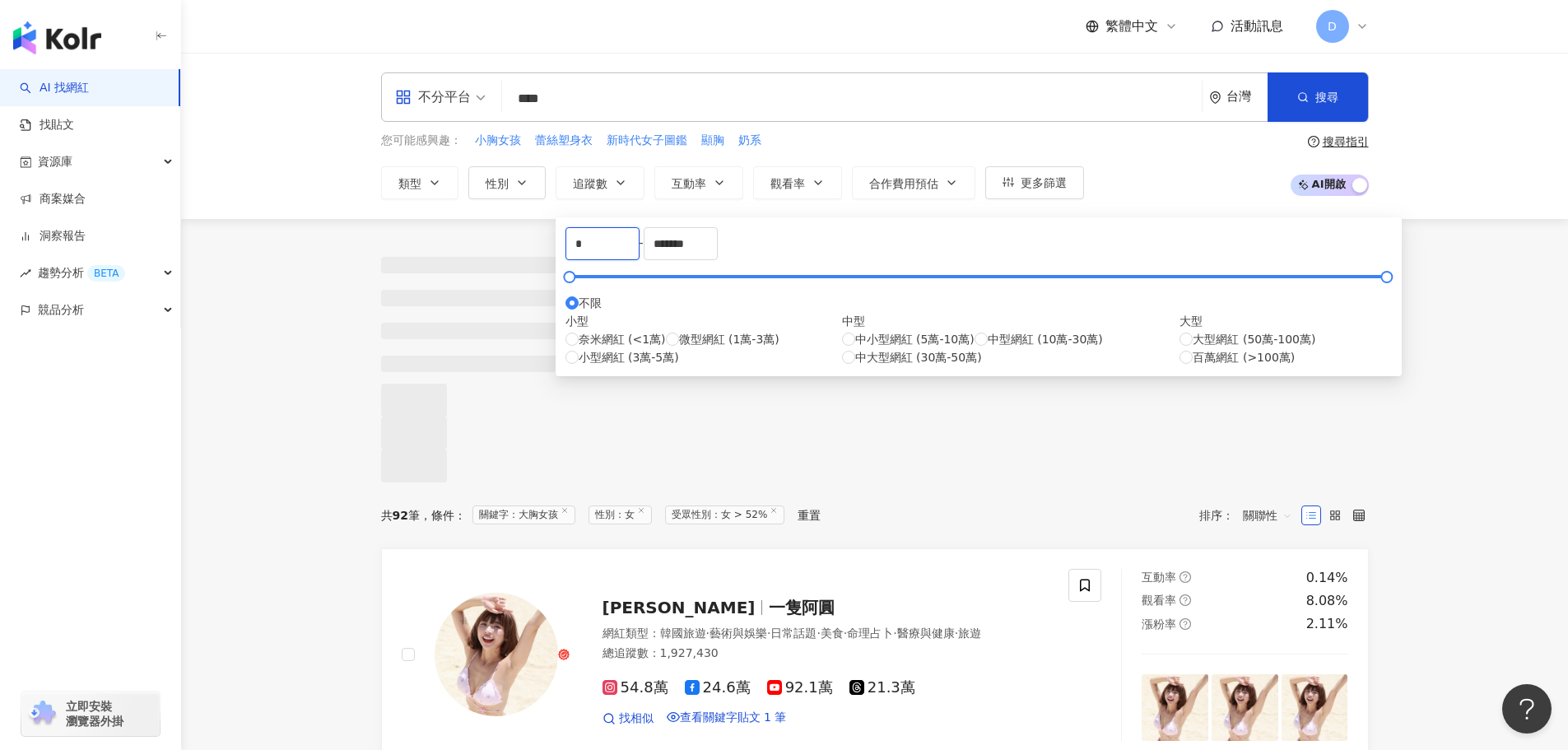
drag, startPoint x: 630, startPoint y: 288, endPoint x: 466, endPoint y: 310, distance: 165.5
type input "****"
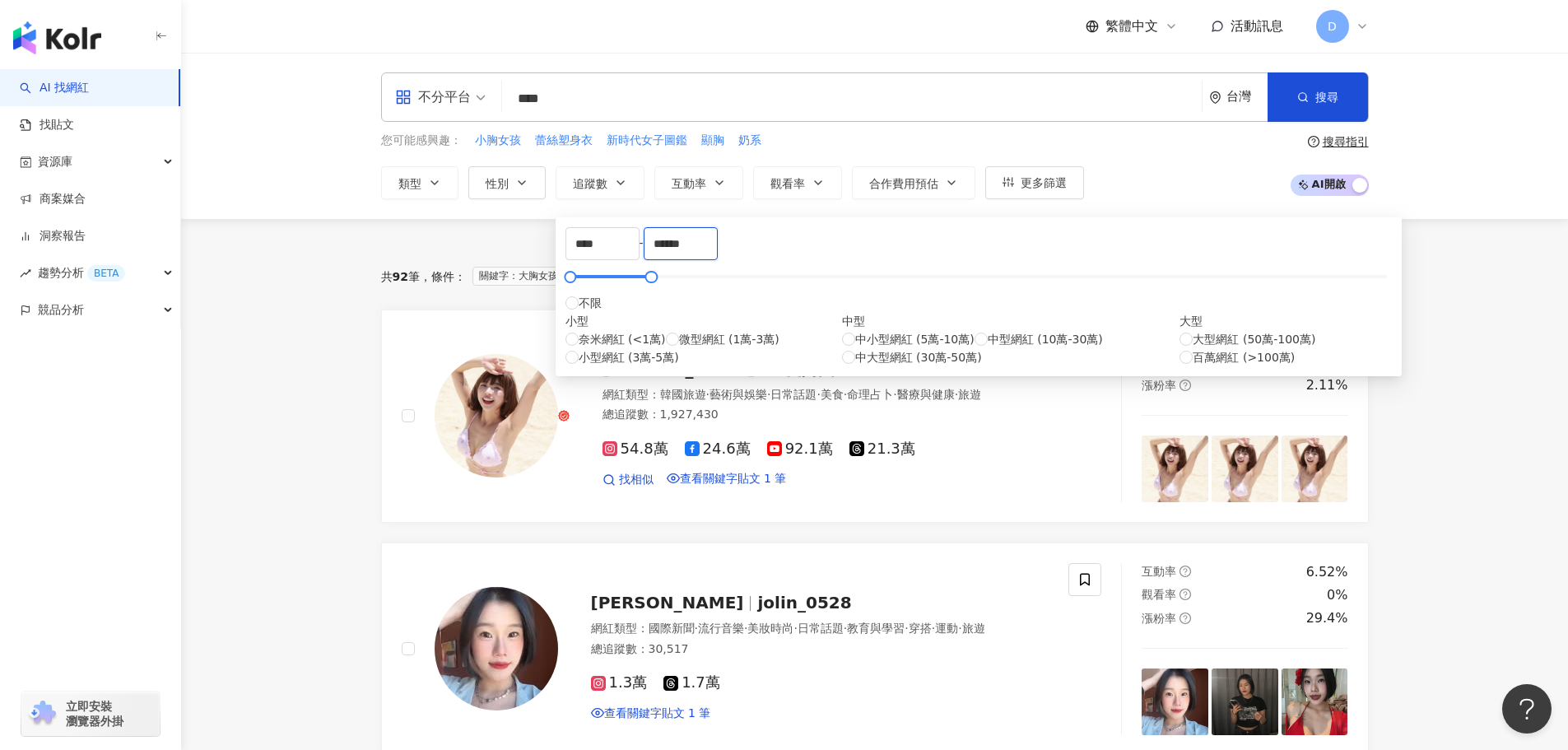
type input "******"
click at [832, 188] on button "觀看率" at bounding box center [797, 183] width 89 height 33
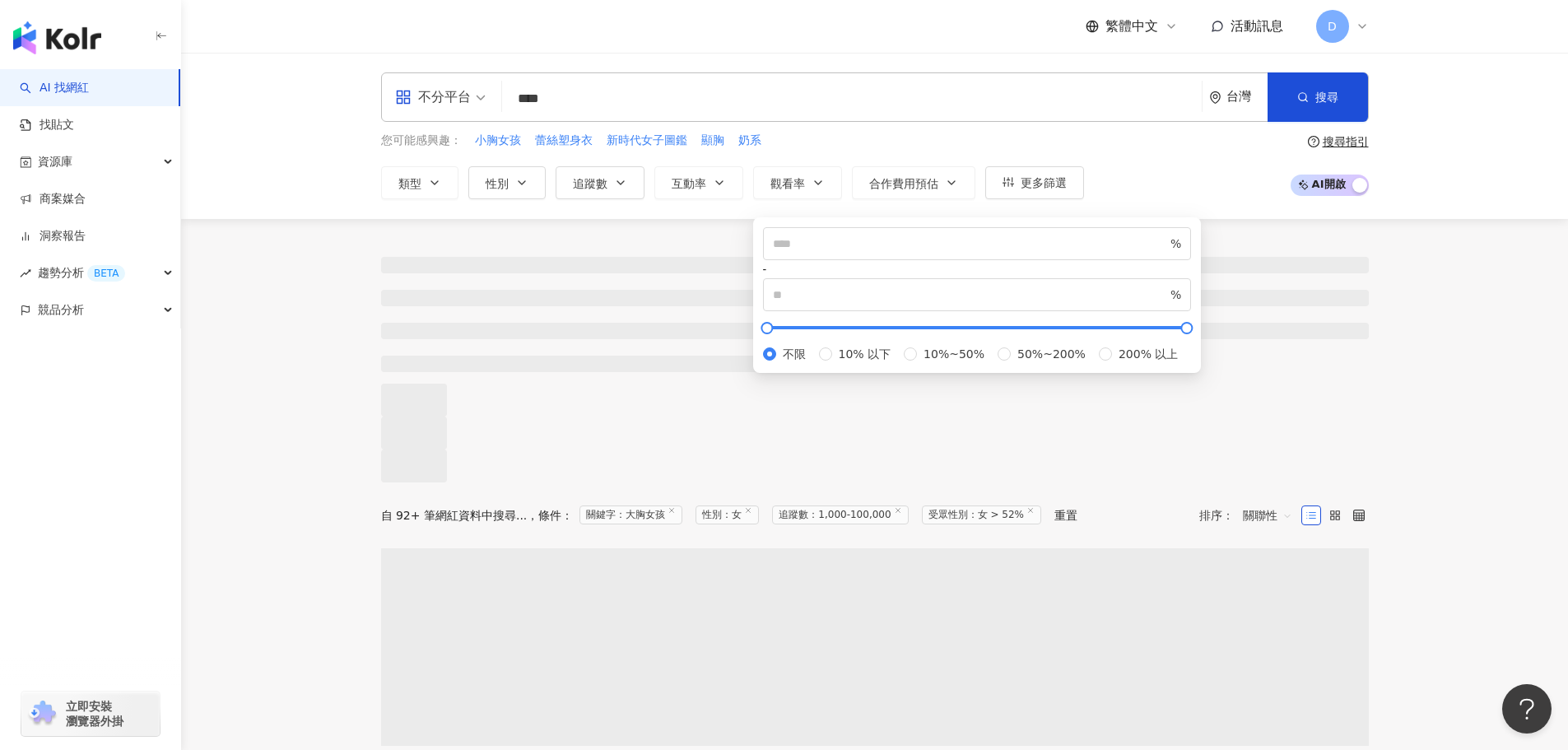
click at [1034, 150] on div "您可能感興趣： 小胸女孩 蕾絲塑身衣 新時代女子圖鑑 顯胸 奶系 類型 性別 追蹤數 互動率 觀看率 合作費用預估 更多篩選 篩選條件 關於網紅 互動潛力 受…" at bounding box center [733, 166] width 703 height 68
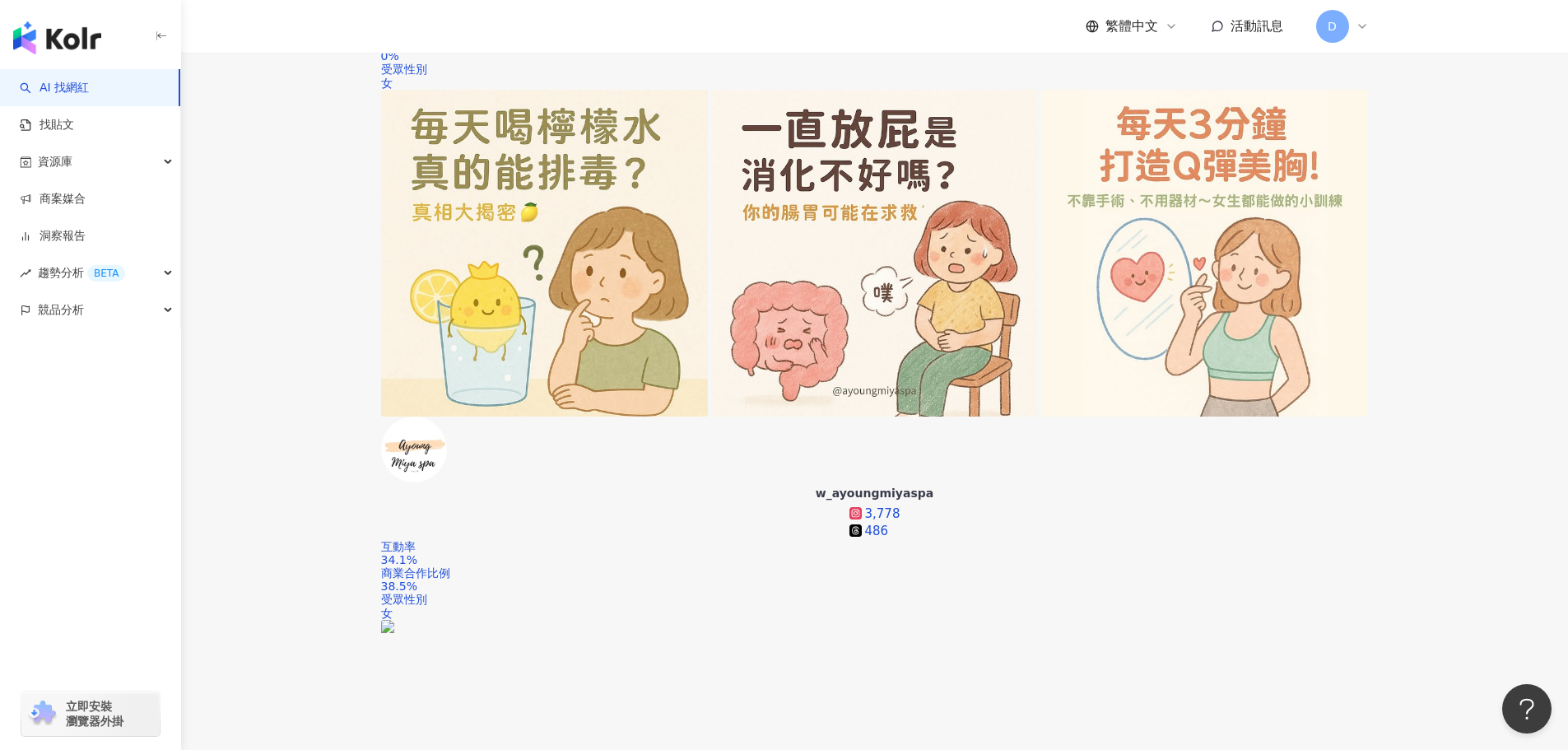
scroll to position [669, 0]
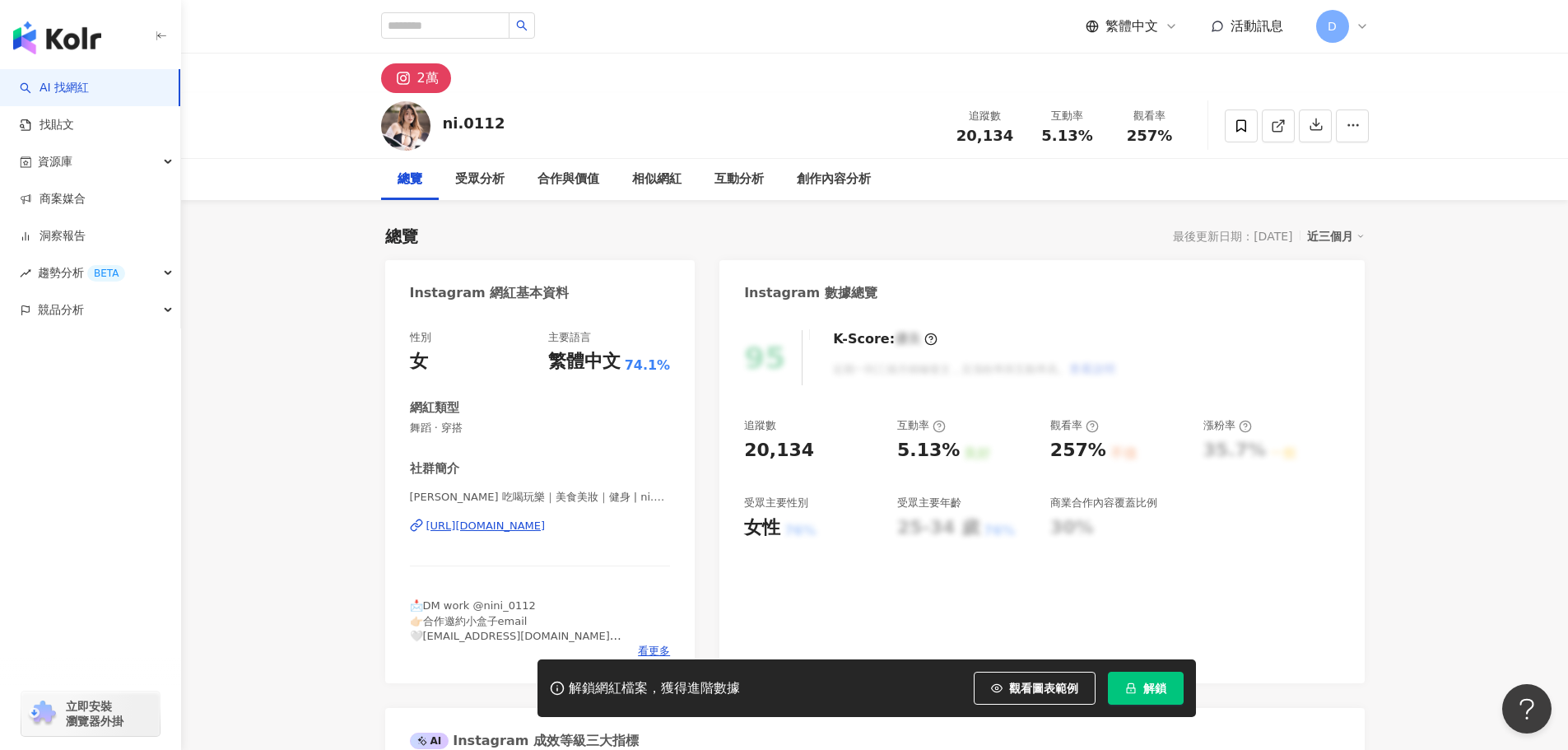
click at [490, 522] on div "https://www.instagram.com/ni.0112/" at bounding box center [486, 526] width 119 height 15
